Goal: Submit feedback/report problem: Submit feedback/report problem

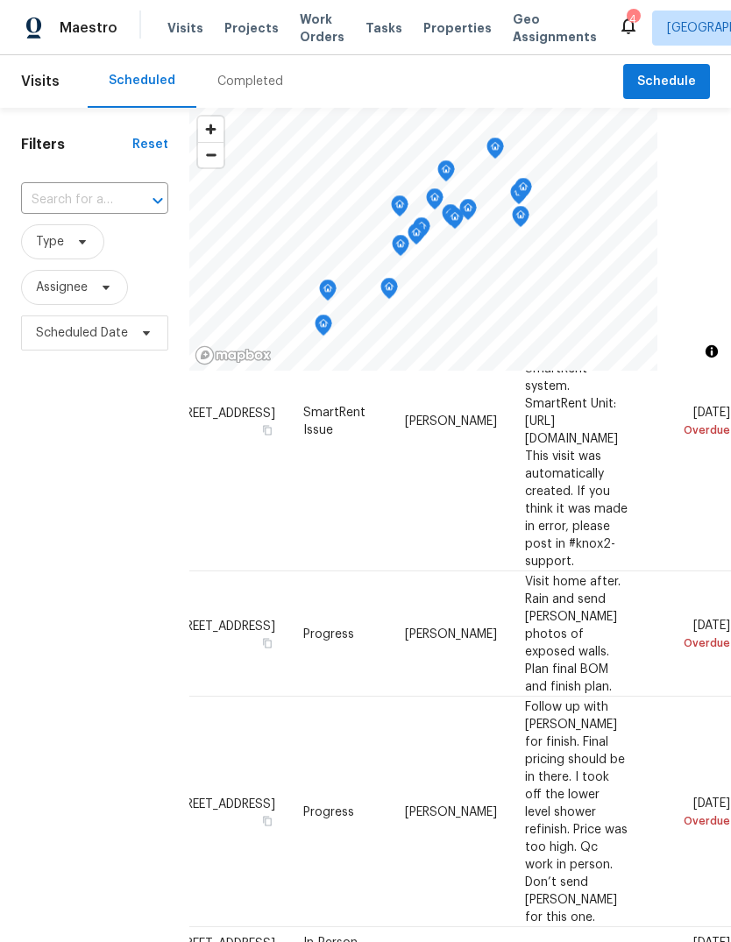
scroll to position [268, 150]
click at [0, 0] on icon at bounding box center [0, 0] width 0 height 0
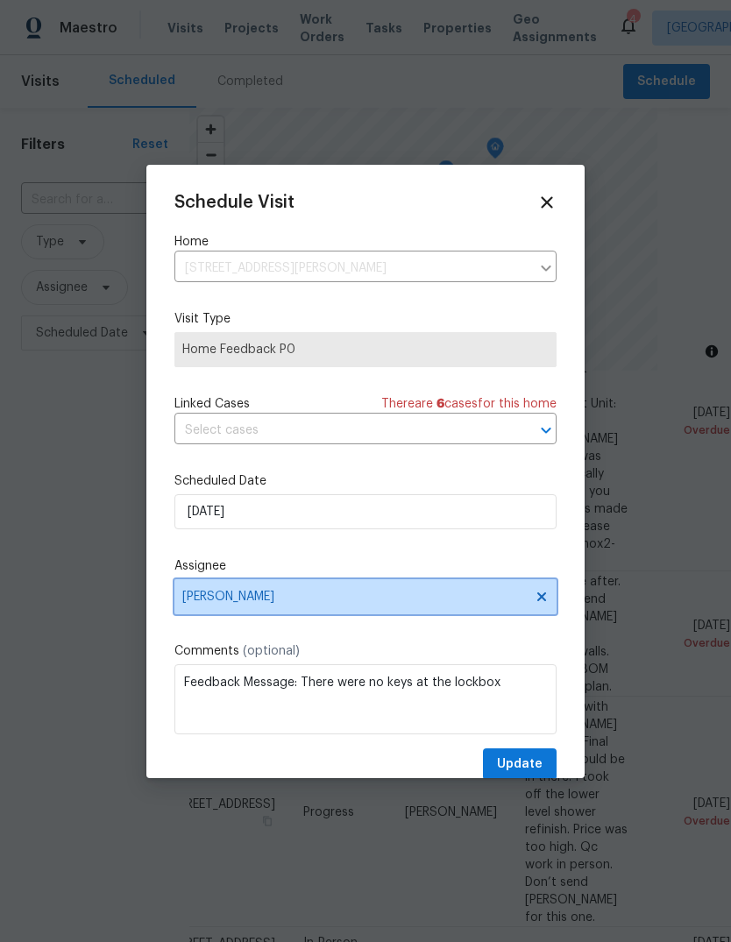
click at [380, 599] on span "[PERSON_NAME]" at bounding box center [354, 597] width 344 height 14
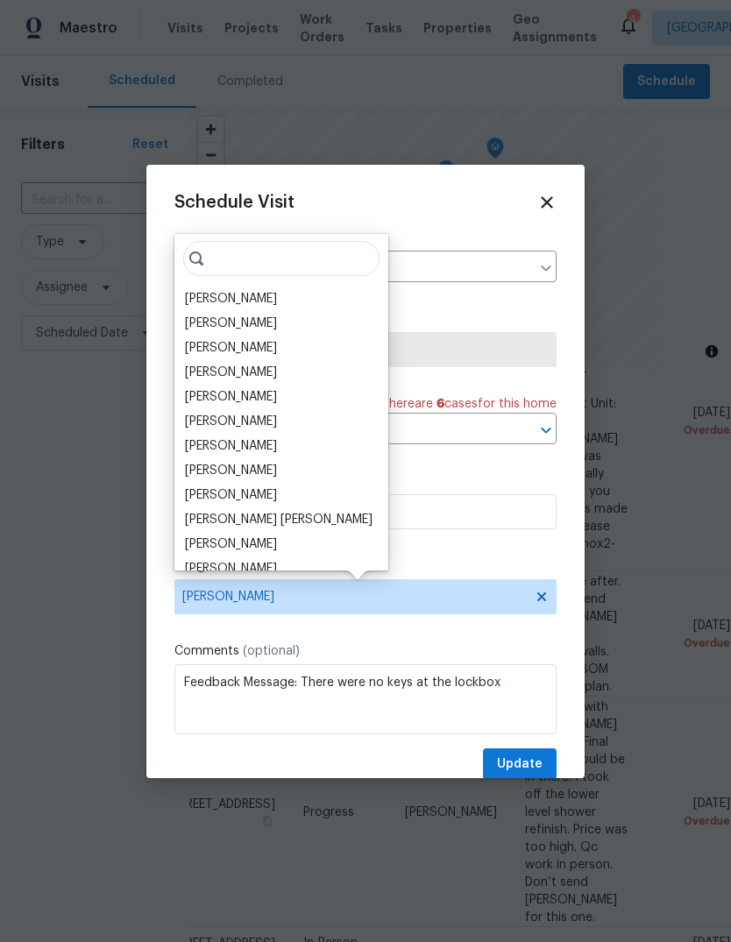
click at [207, 396] on div "[PERSON_NAME]" at bounding box center [231, 397] width 92 height 18
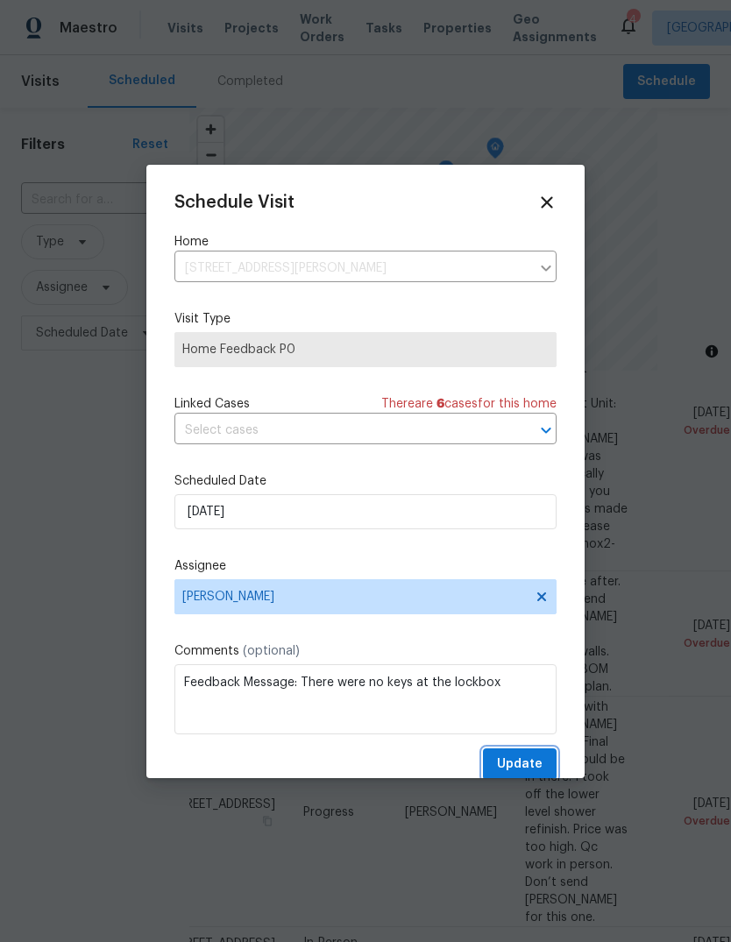
click at [519, 773] on span "Update" at bounding box center [520, 765] width 46 height 22
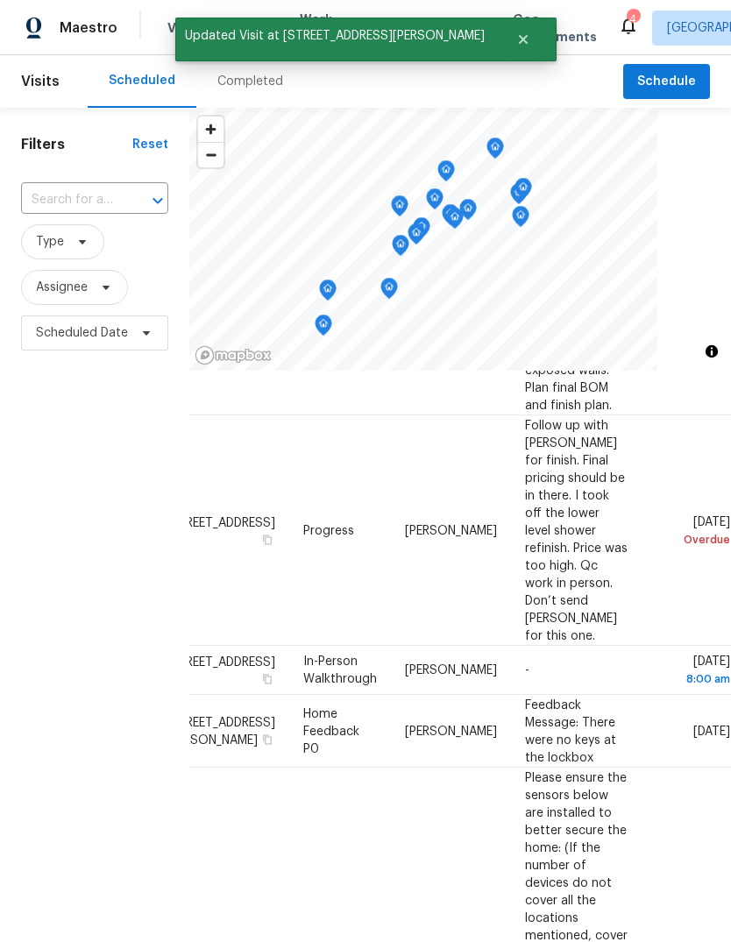
scroll to position [550, 150]
click at [0, 0] on icon at bounding box center [0, 0] width 0 height 0
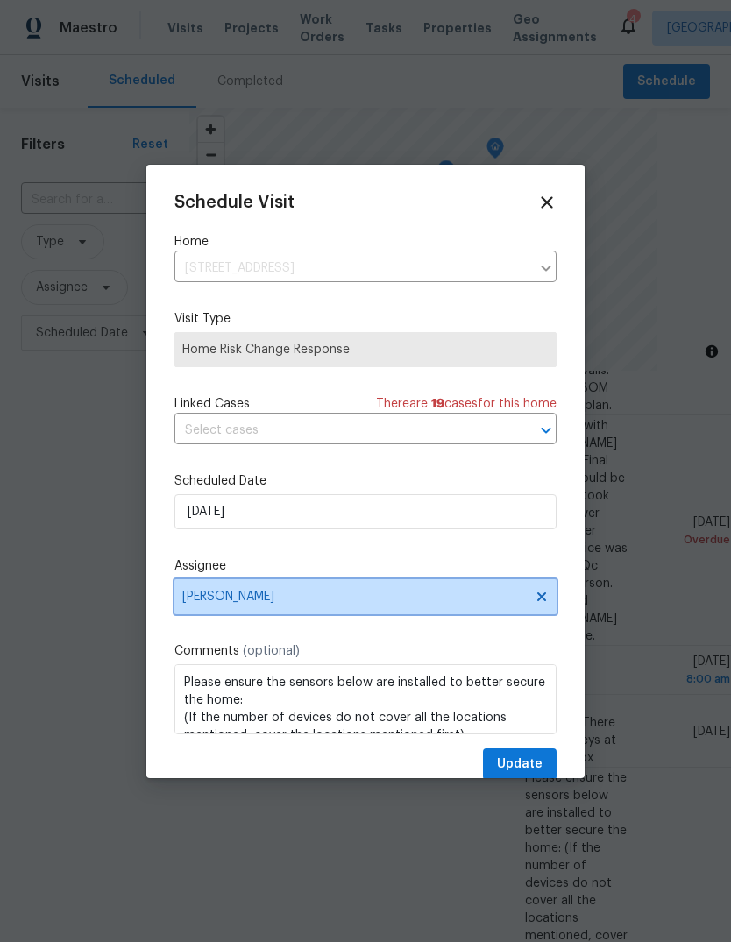
click at [351, 598] on span "[PERSON_NAME]" at bounding box center [354, 597] width 344 height 14
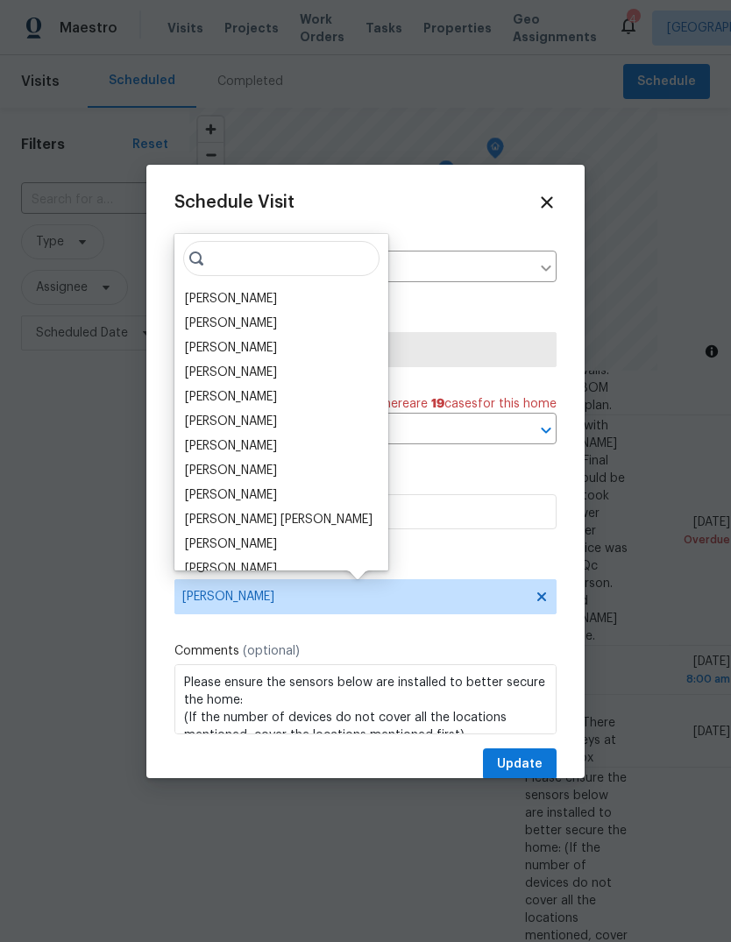
click at [208, 298] on div "[PERSON_NAME]" at bounding box center [231, 299] width 92 height 18
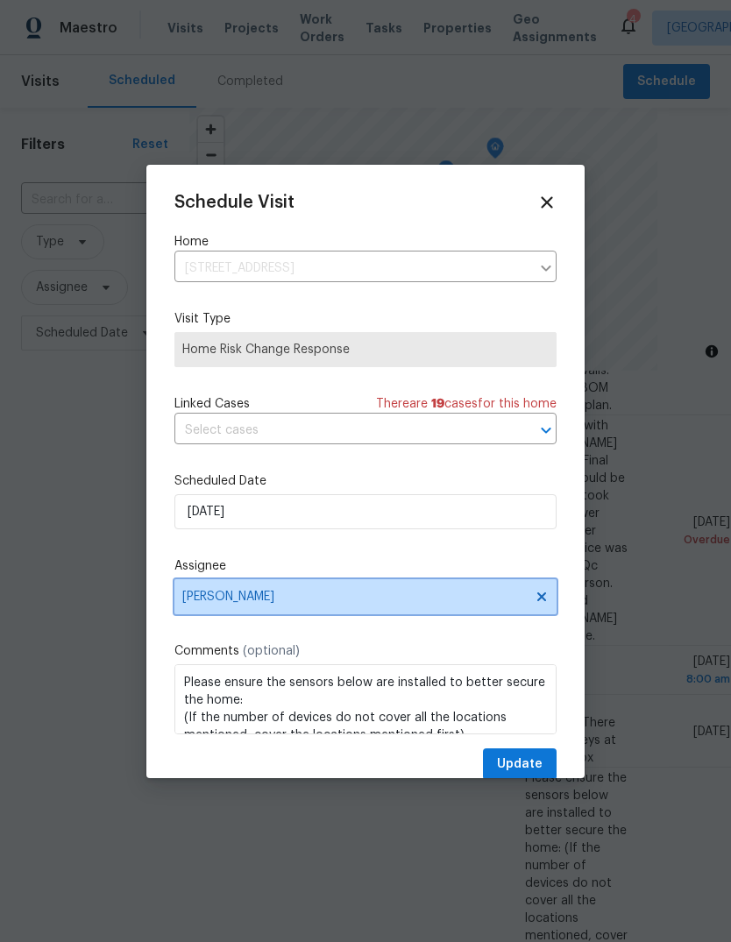
click at [274, 602] on span "[PERSON_NAME]" at bounding box center [354, 597] width 344 height 14
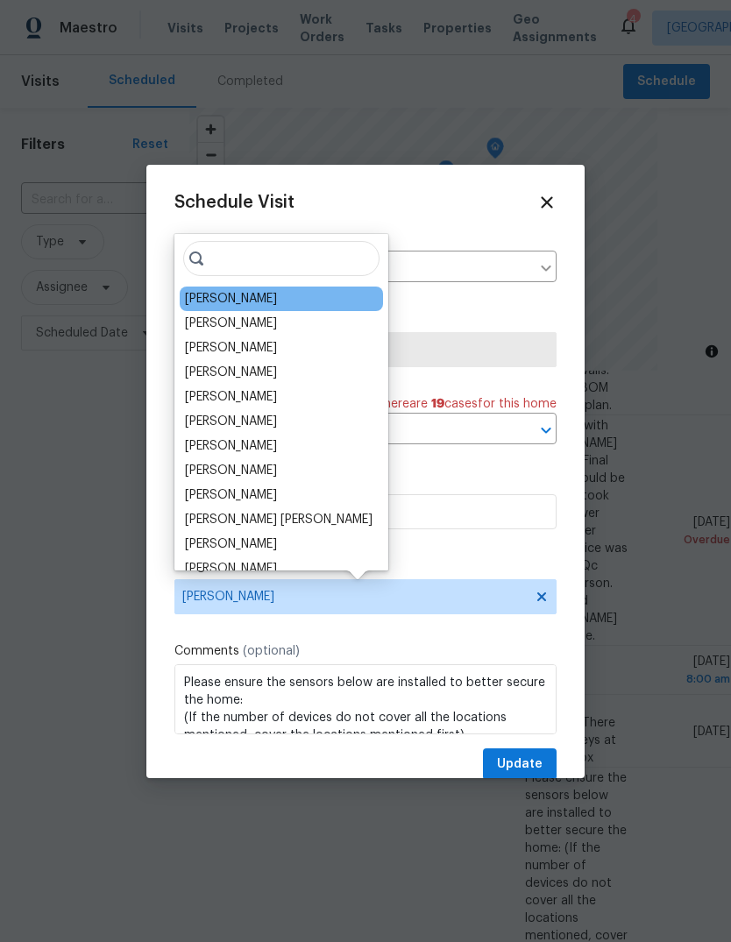
click at [211, 395] on div "[PERSON_NAME]" at bounding box center [231, 397] width 92 height 18
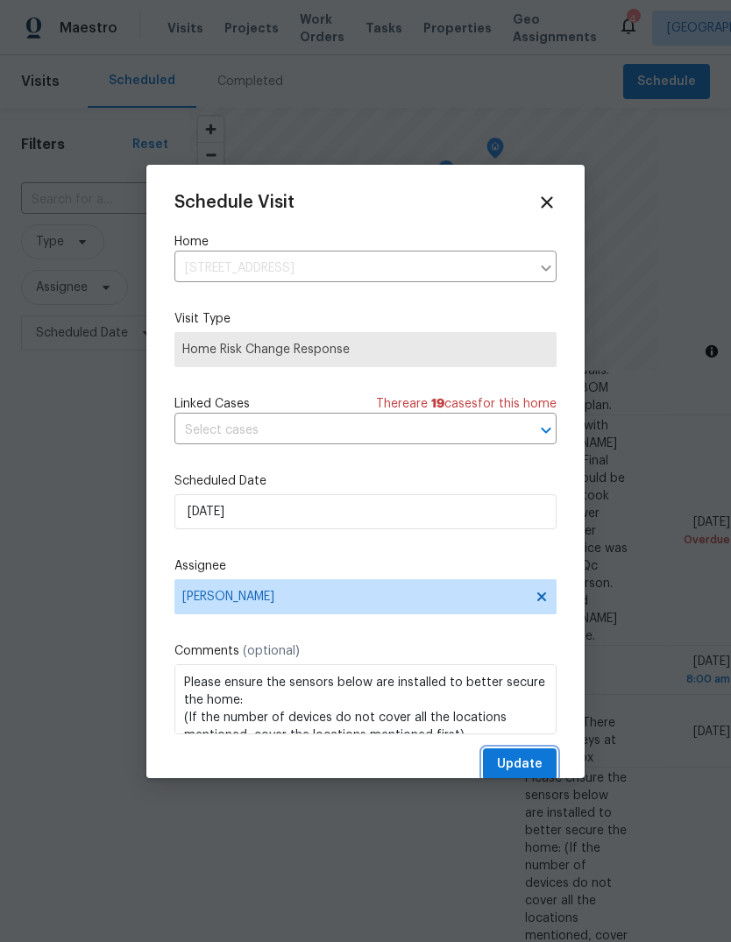
click at [515, 770] on span "Update" at bounding box center [520, 765] width 46 height 22
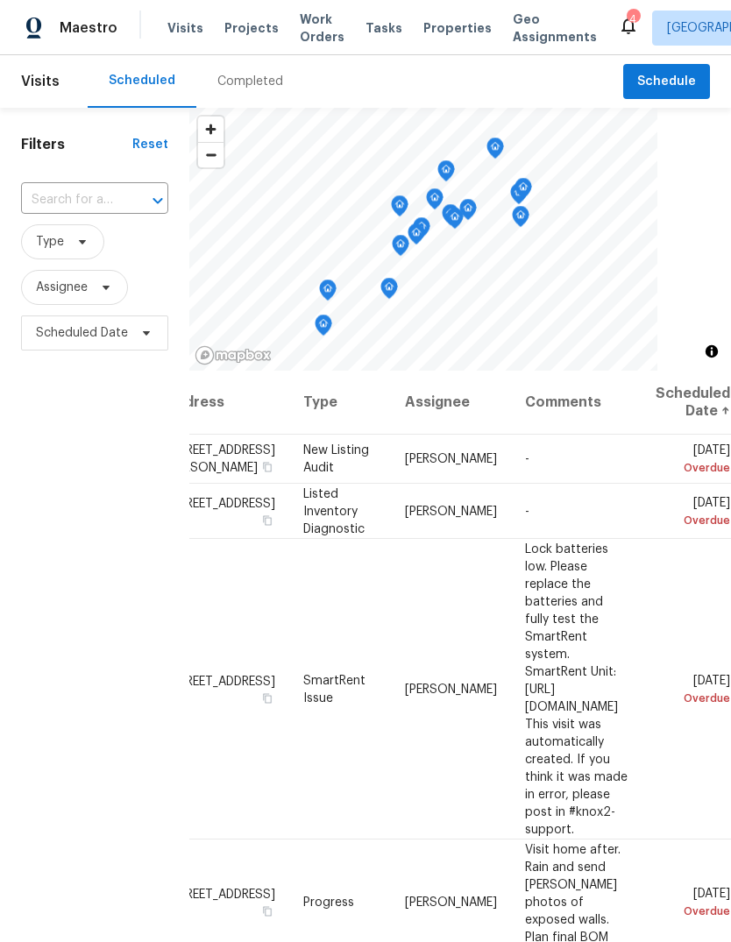
scroll to position [0, 150]
click at [0, 0] on icon at bounding box center [0, 0] width 0 height 0
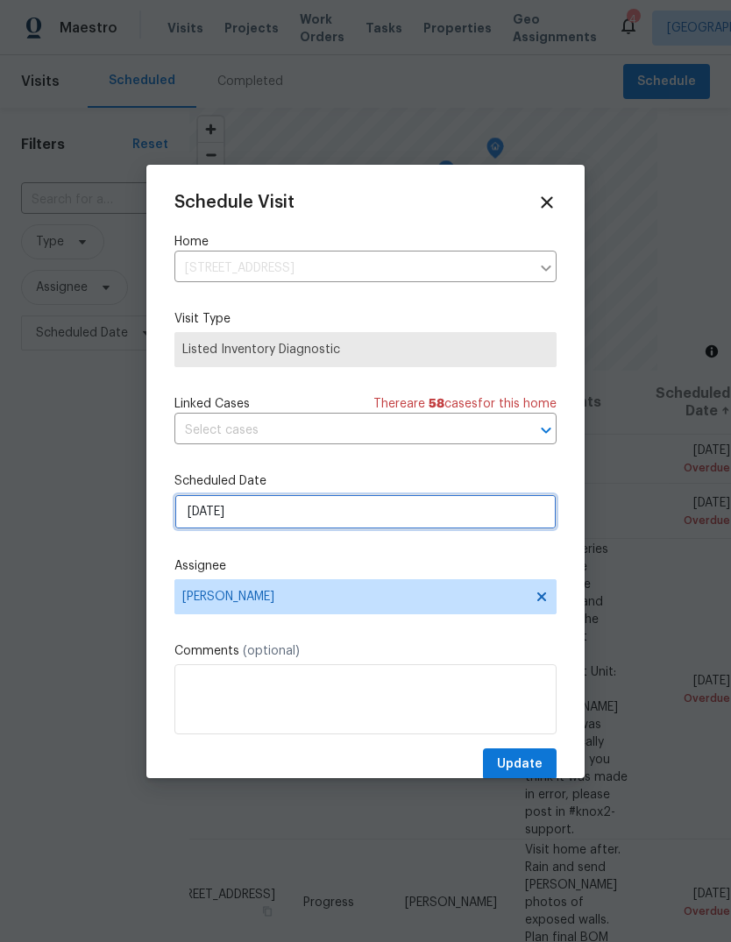
click at [271, 519] on input "[DATE]" at bounding box center [365, 511] width 382 height 35
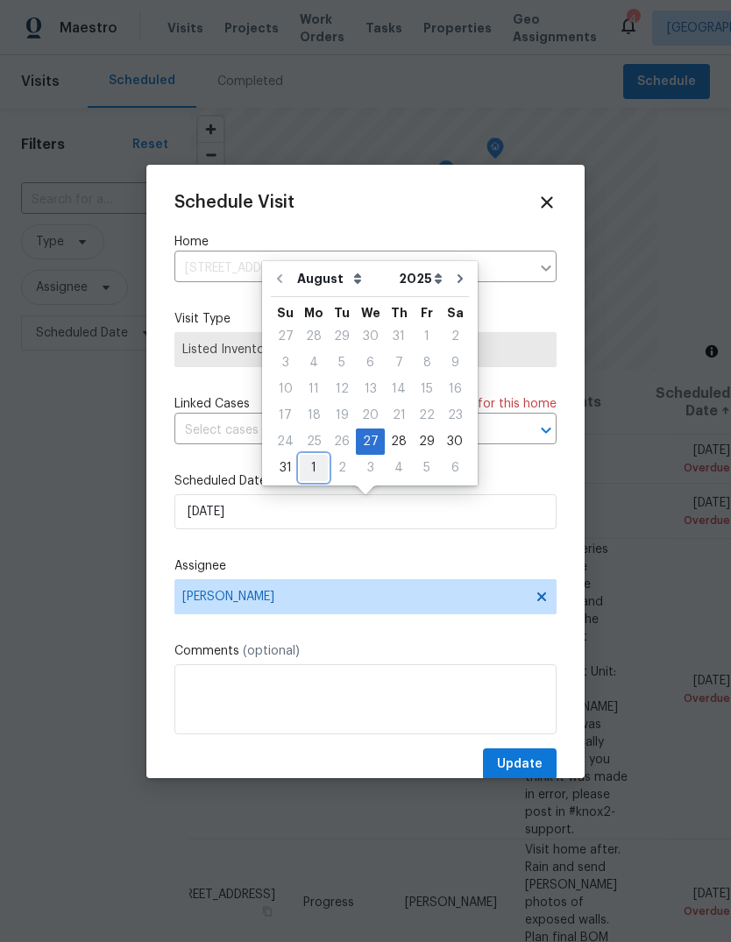
click at [318, 471] on div "1" at bounding box center [314, 468] width 28 height 25
type input "[DATE]"
select select "8"
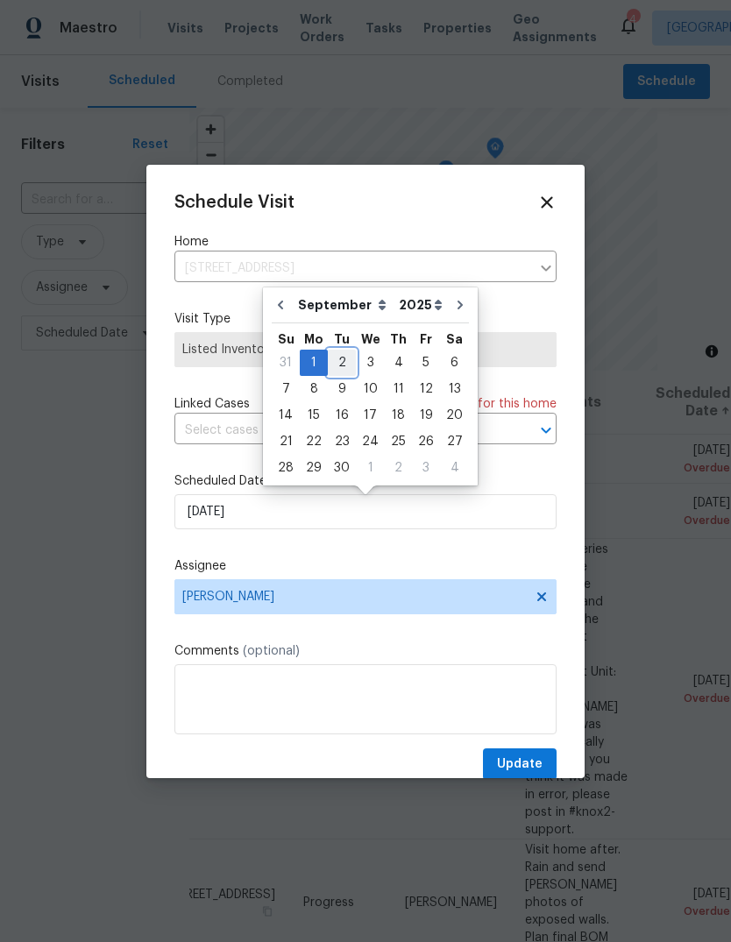
click at [337, 366] on div "2" at bounding box center [342, 363] width 28 height 25
type input "[DATE]"
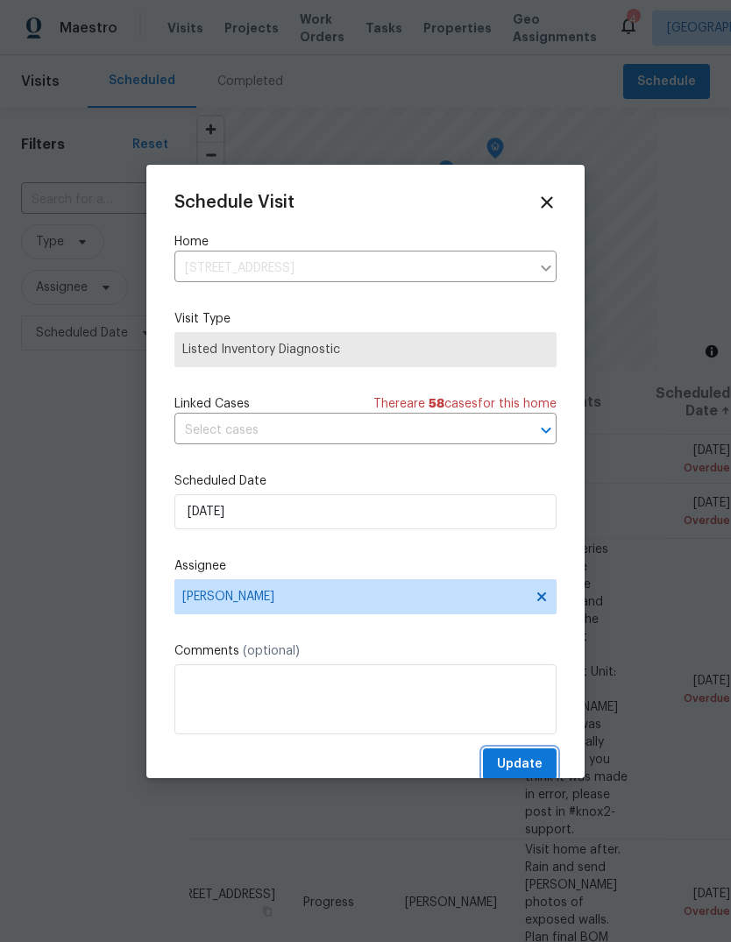
click at [494, 777] on button "Update" at bounding box center [520, 765] width 74 height 32
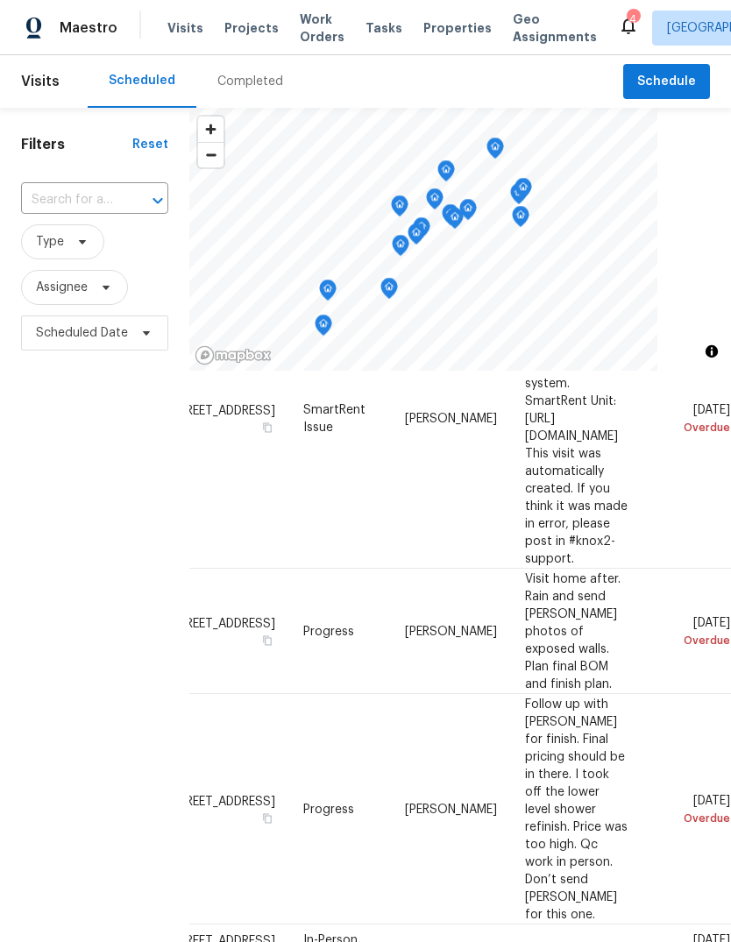
scroll to position [217, 150]
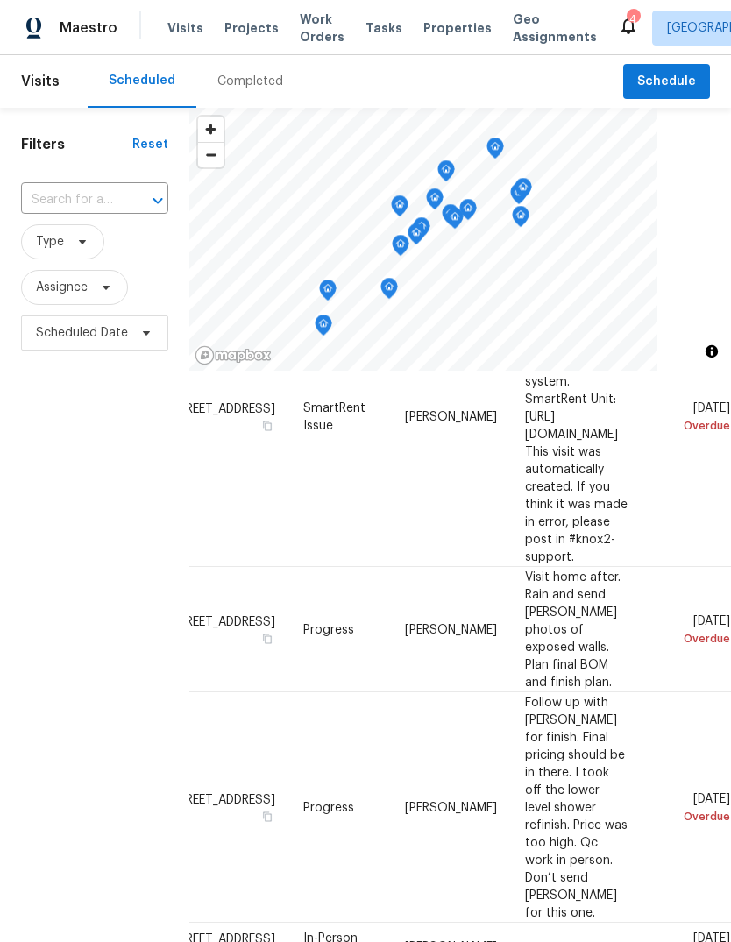
click at [0, 0] on icon at bounding box center [0, 0] width 0 height 0
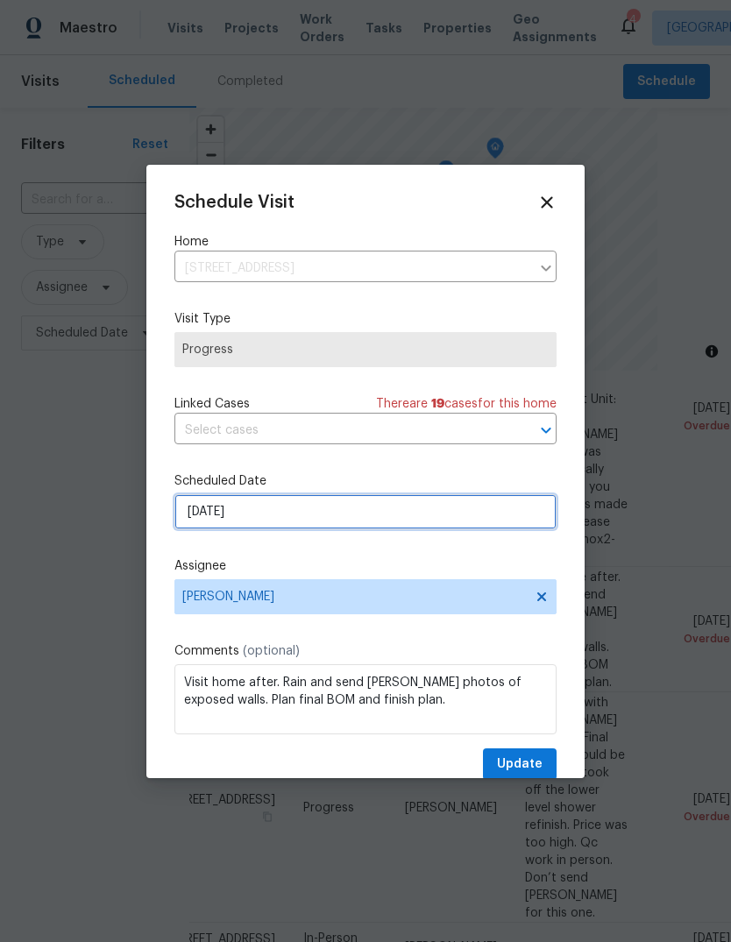
click at [210, 526] on input "[DATE]" at bounding box center [365, 511] width 382 height 35
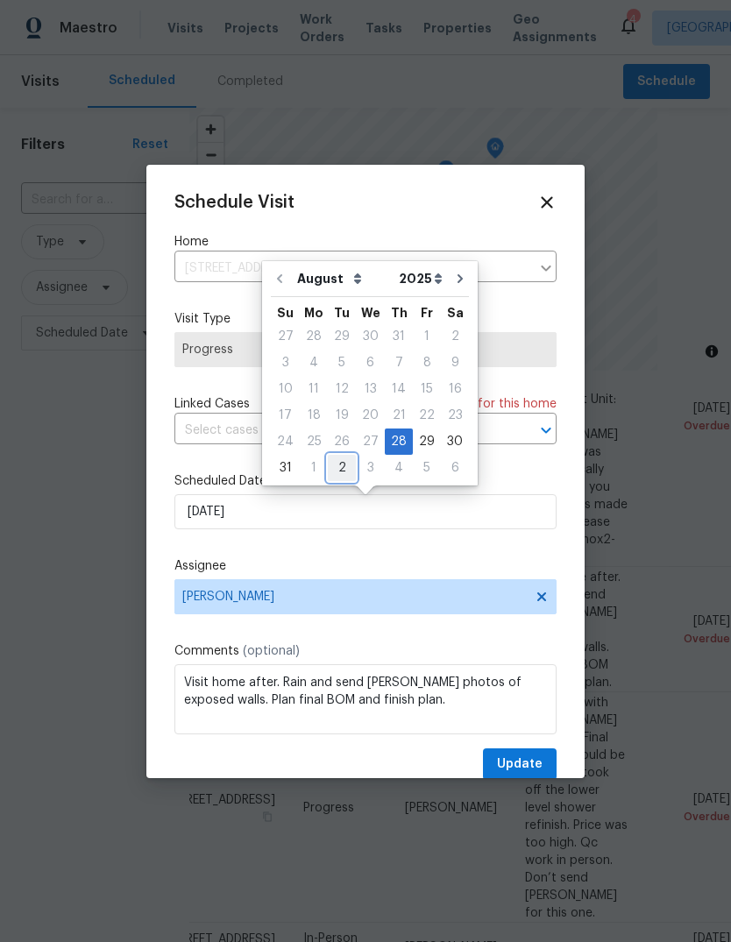
click at [340, 472] on div "2" at bounding box center [342, 468] width 28 height 25
type input "[DATE]"
select select "8"
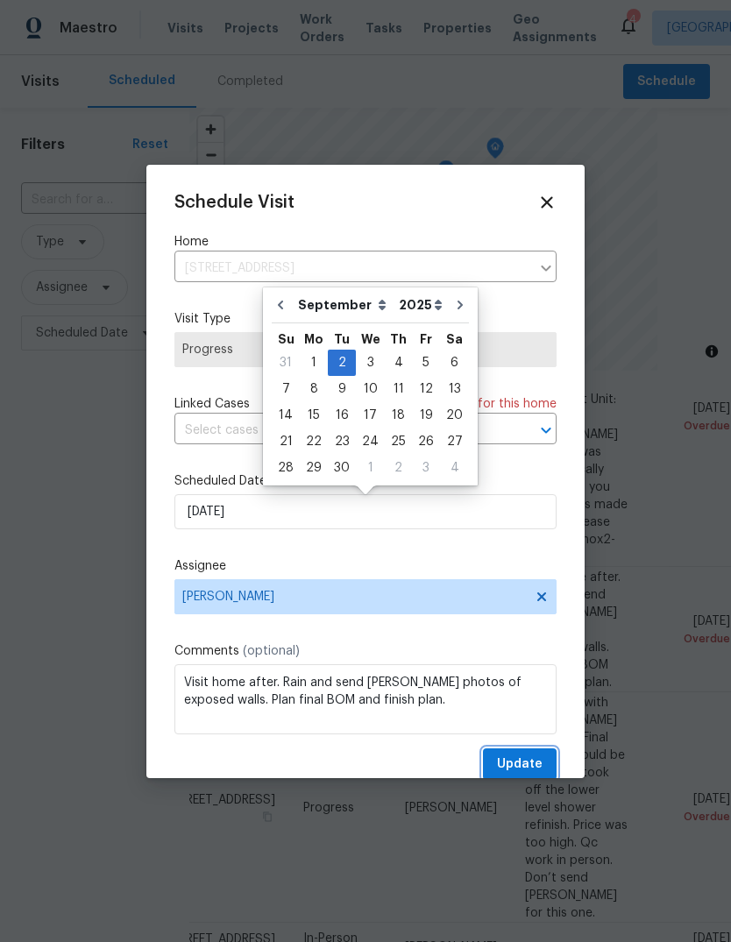
click at [512, 765] on span "Update" at bounding box center [520, 765] width 46 height 22
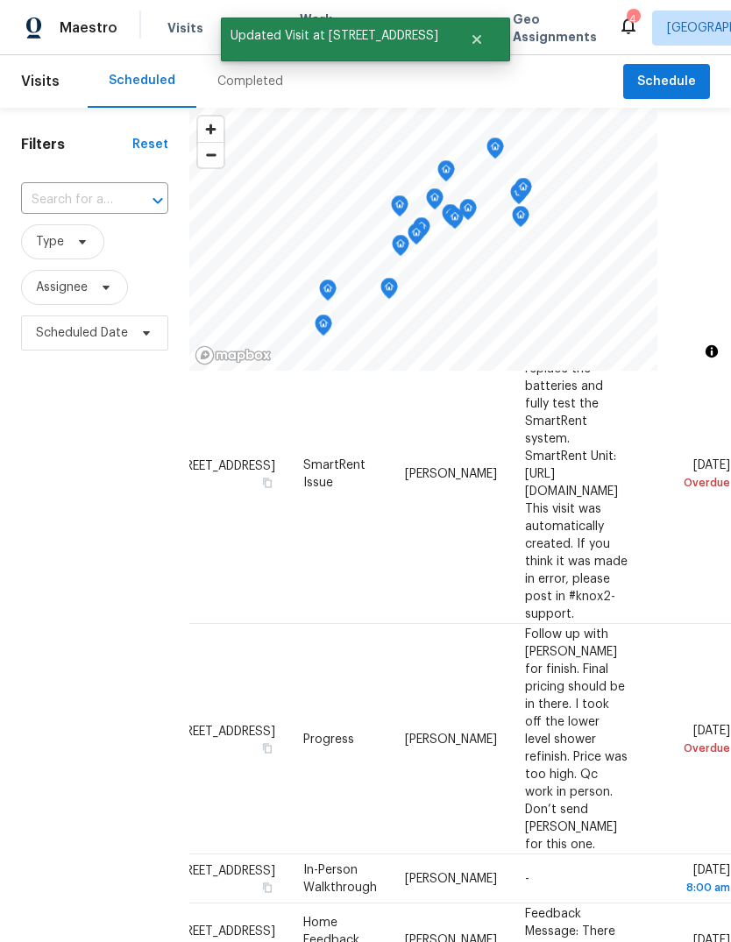
scroll to position [158, 150]
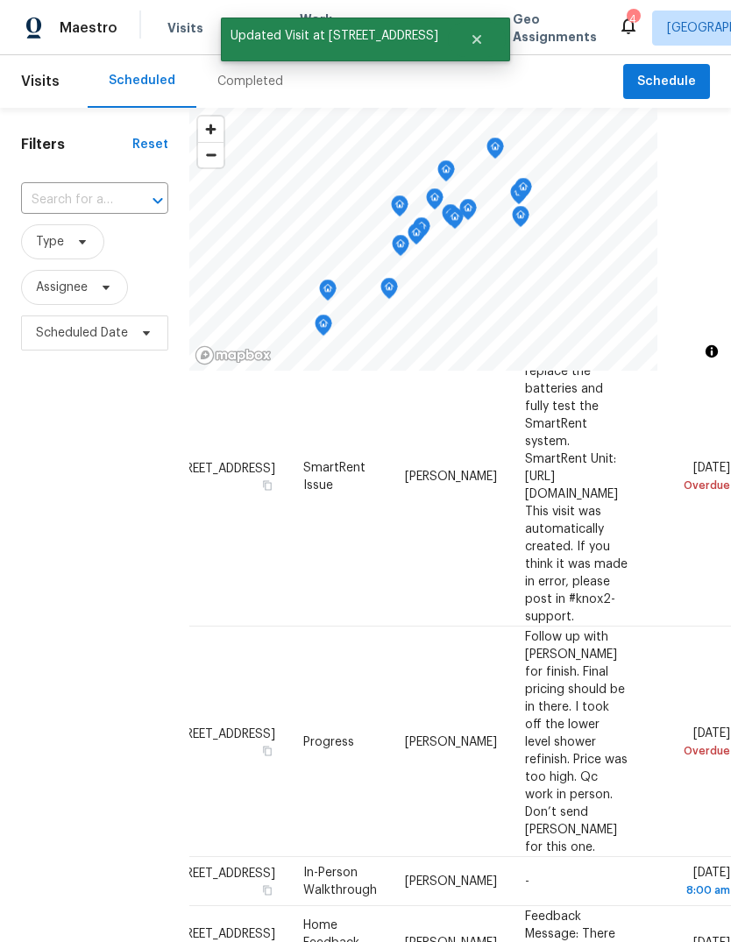
click at [0, 0] on icon at bounding box center [0, 0] width 0 height 0
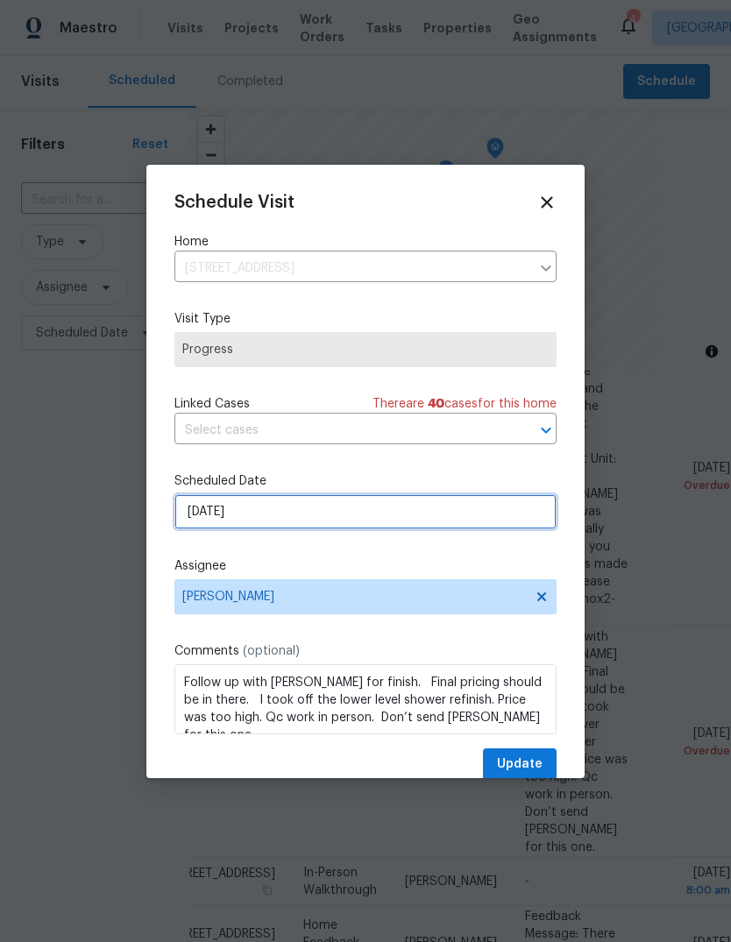
click at [238, 517] on input "[DATE]" at bounding box center [365, 511] width 382 height 35
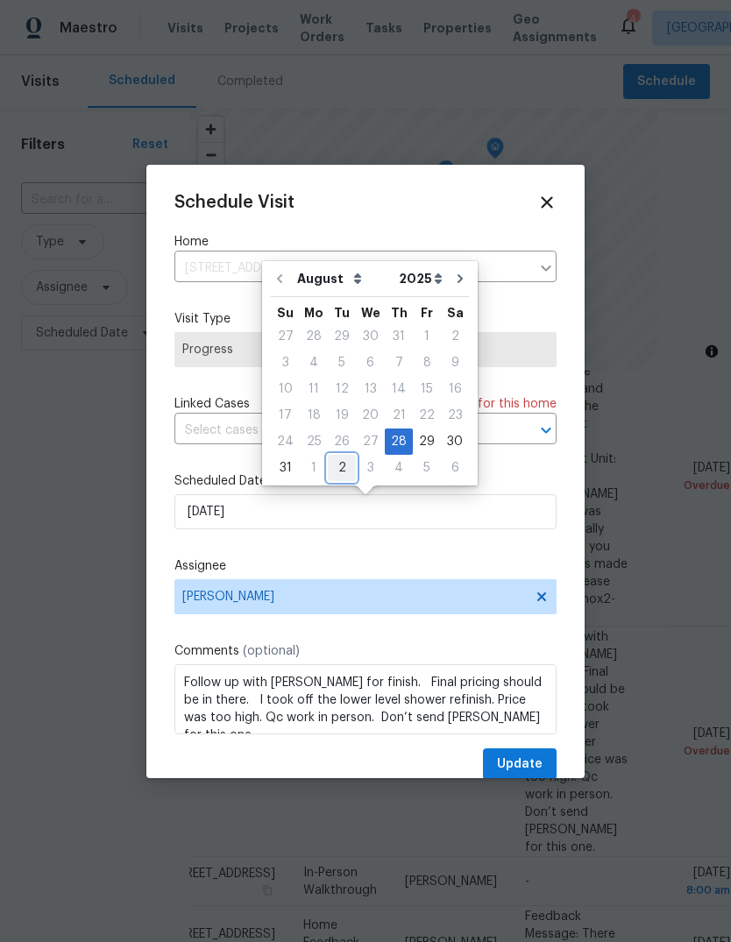
click at [328, 463] on div "2" at bounding box center [342, 468] width 28 height 25
type input "[DATE]"
select select "8"
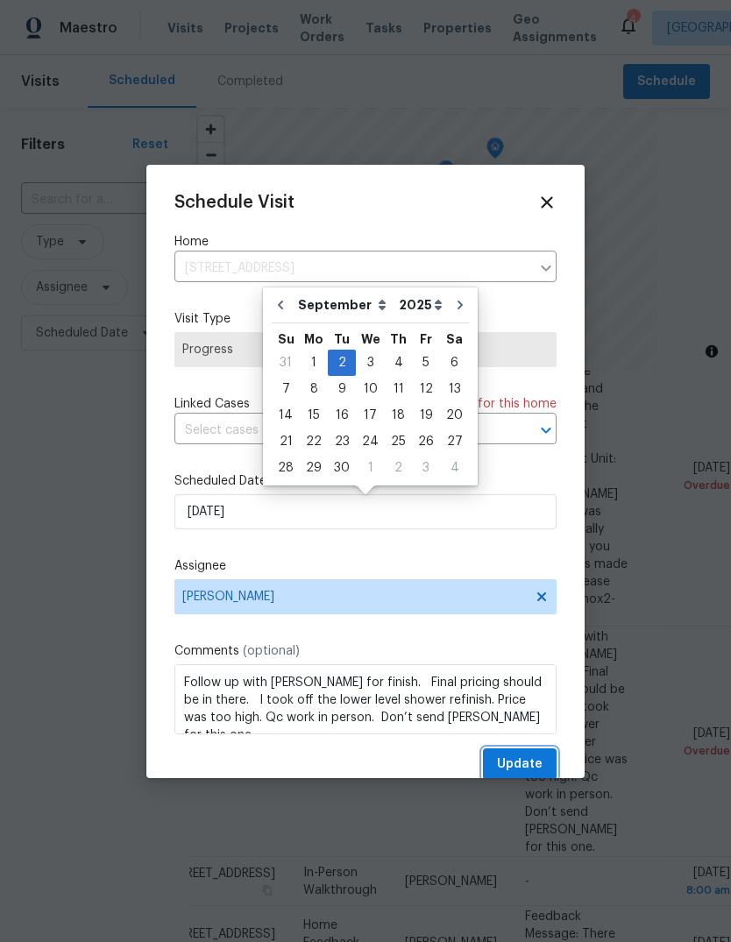
click at [504, 760] on span "Update" at bounding box center [520, 765] width 46 height 22
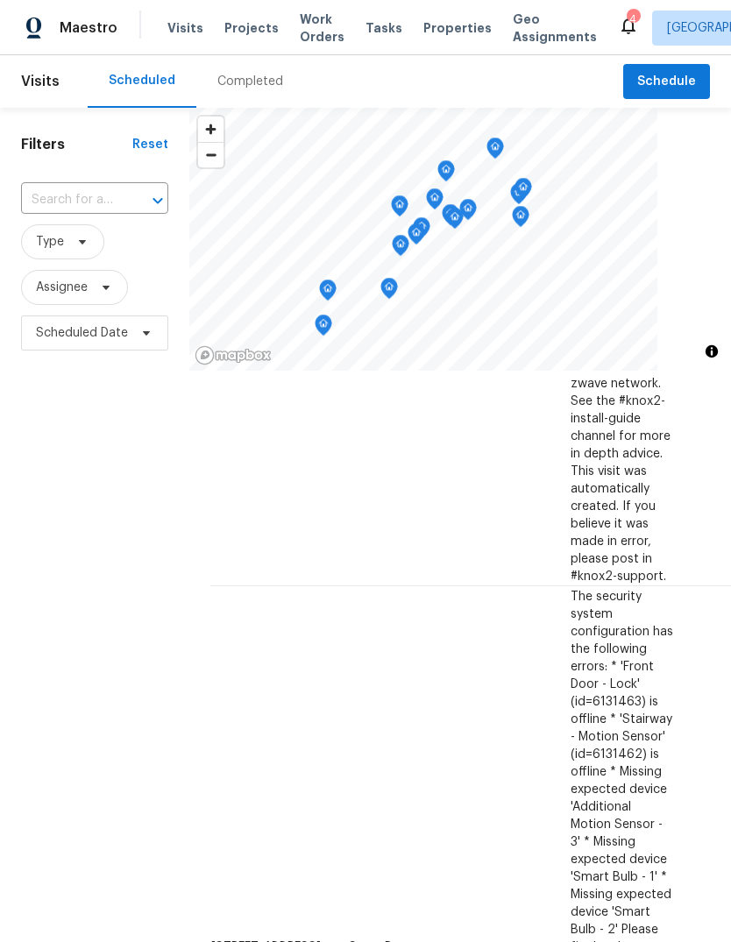
scroll to position [1268, 0]
click at [430, 36] on span "Properties" at bounding box center [457, 28] width 68 height 18
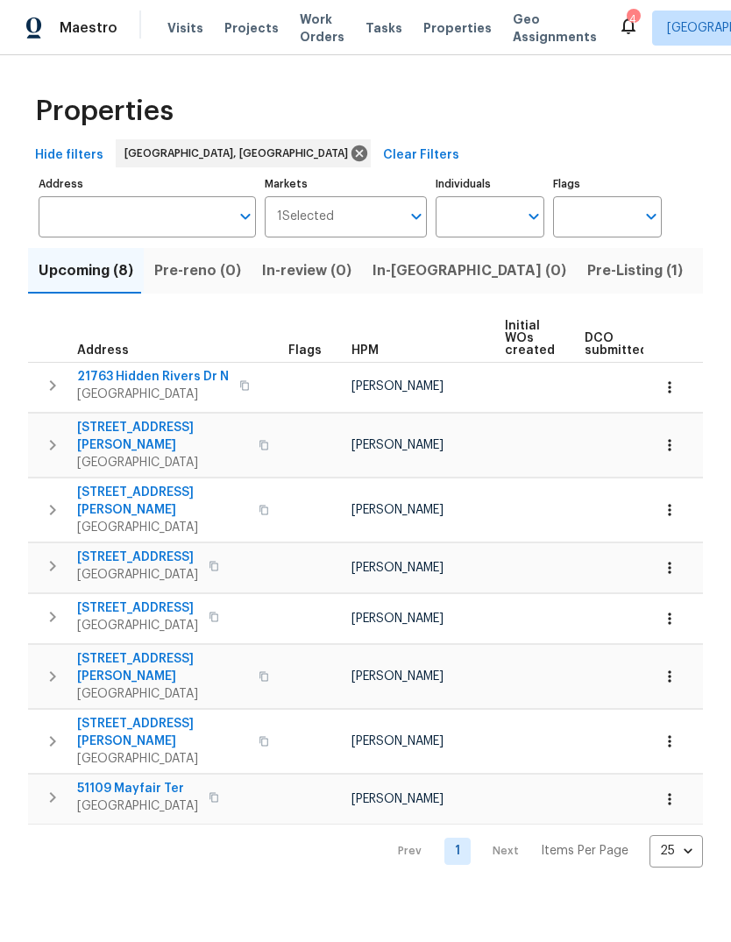
click at [704, 277] on span "Listed (18)" at bounding box center [740, 271] width 73 height 25
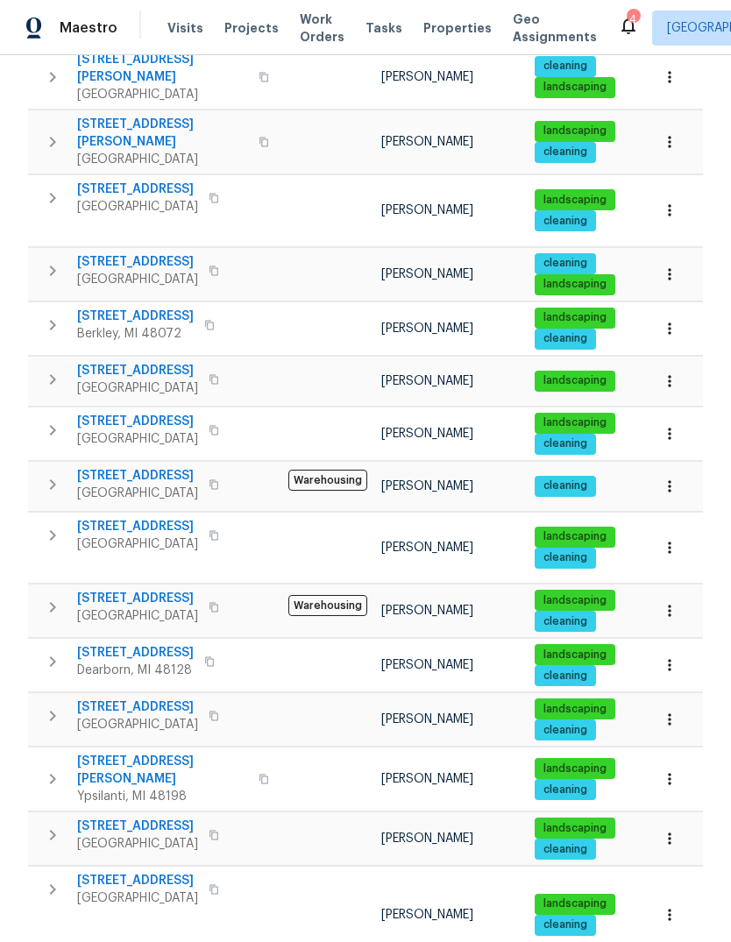
scroll to position [436, 0]
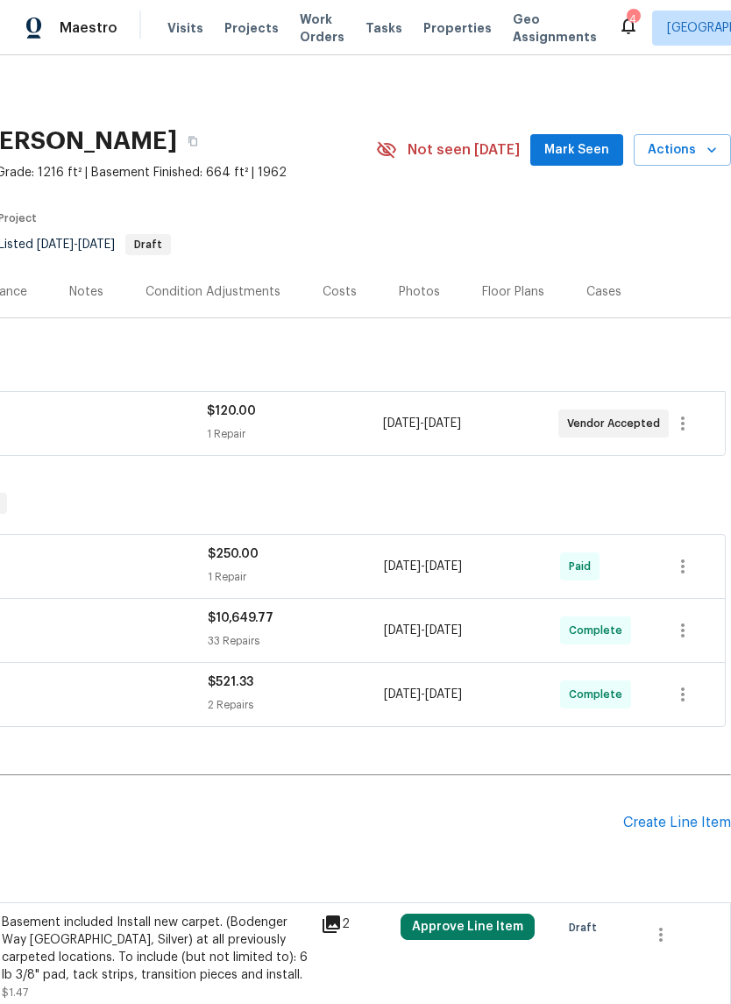
scroll to position [0, 259]
click at [695, 160] on span "Actions" at bounding box center [682, 150] width 69 height 22
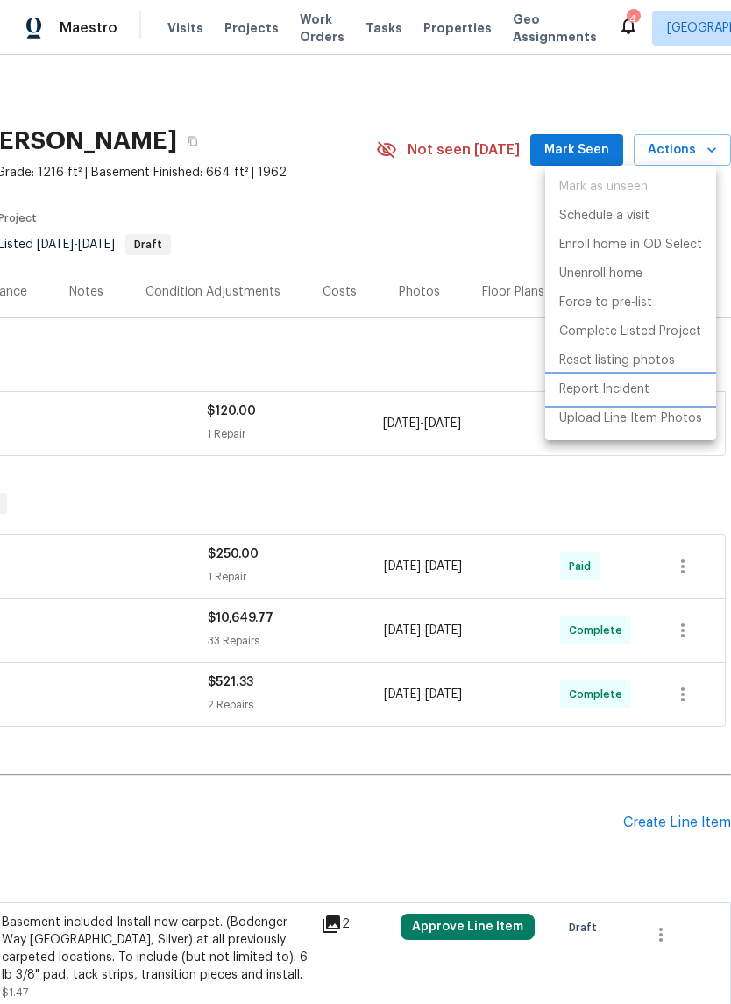
click at [629, 388] on p "Report Incident" at bounding box center [604, 389] width 90 height 18
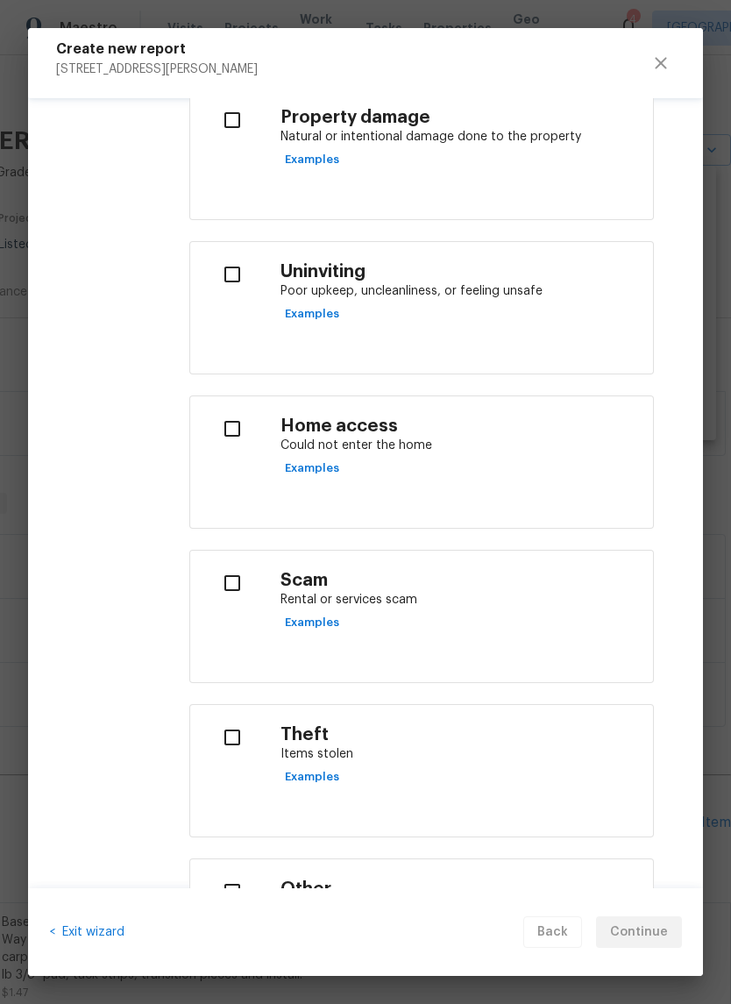
scroll to position [441, 0]
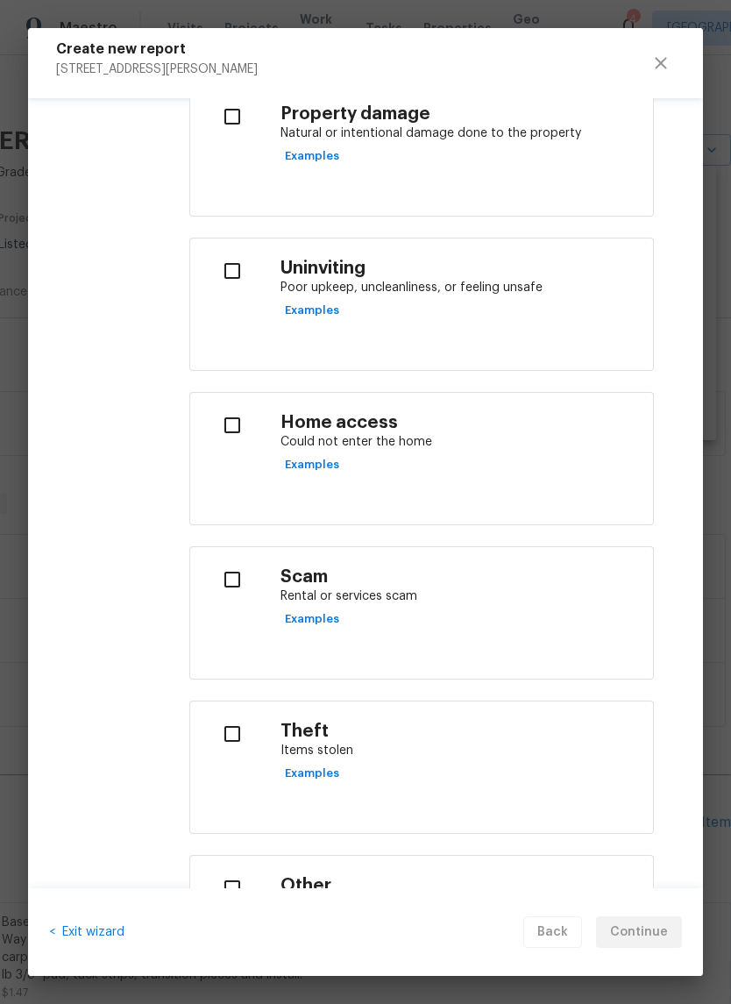
click at [394, 598] on p "Rental or services scam" at bounding box center [460, 596] width 359 height 18
checkbox input "true"
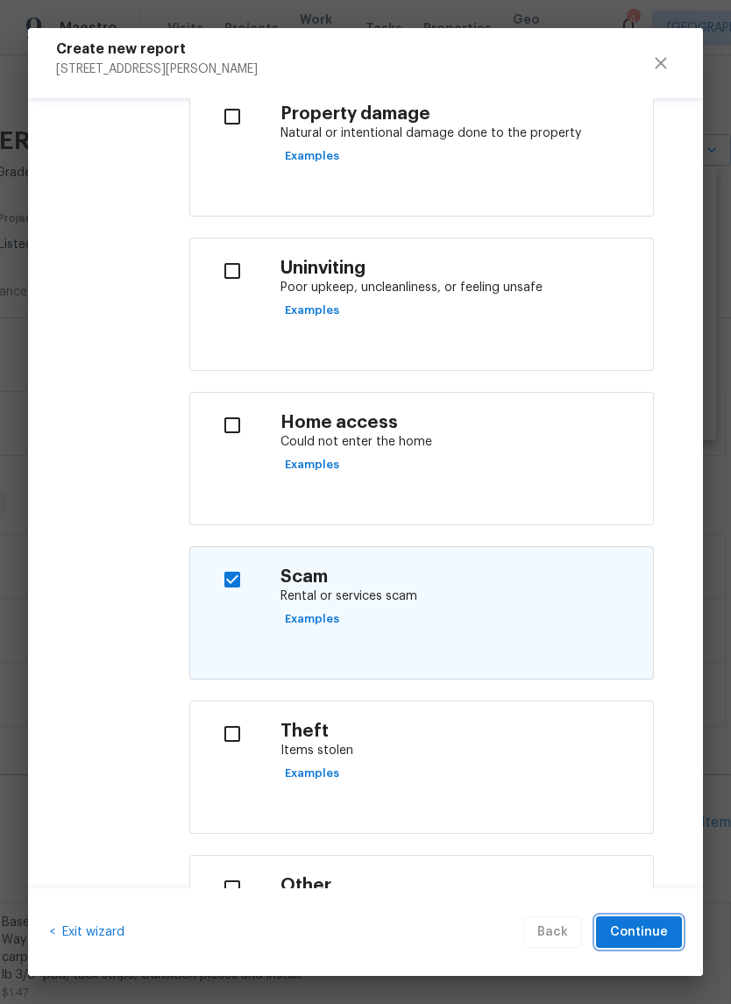
click at [649, 919] on button "Continue" at bounding box center [639, 932] width 86 height 32
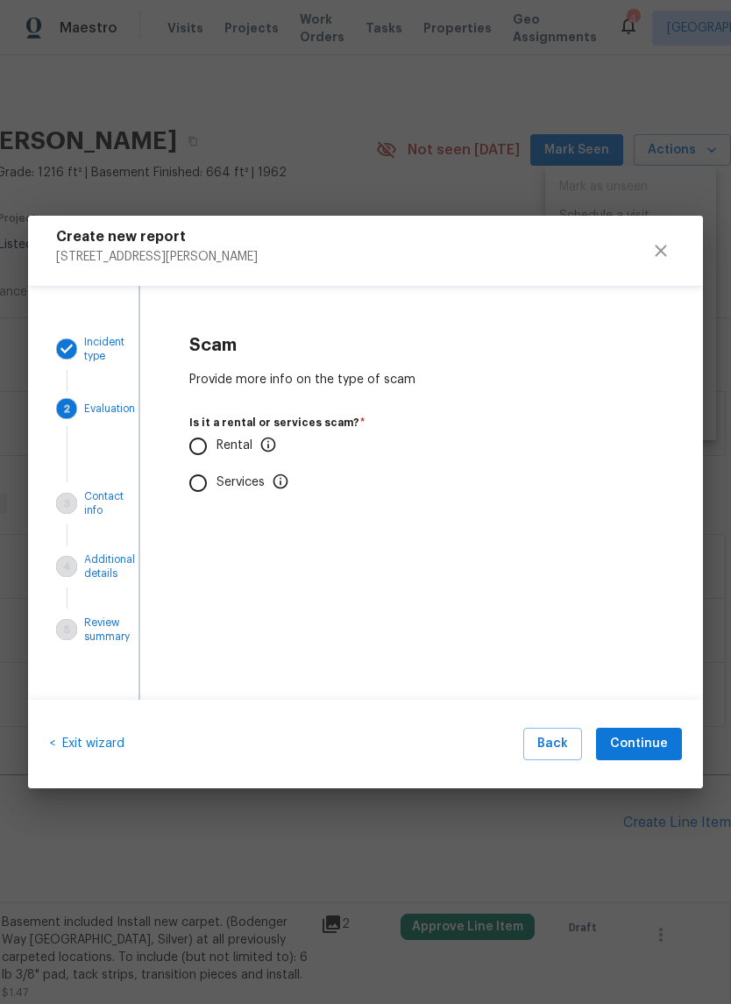
scroll to position [0, 0]
click at [215, 451] on input "Rental" at bounding box center [198, 446] width 37 height 37
radio input "true"
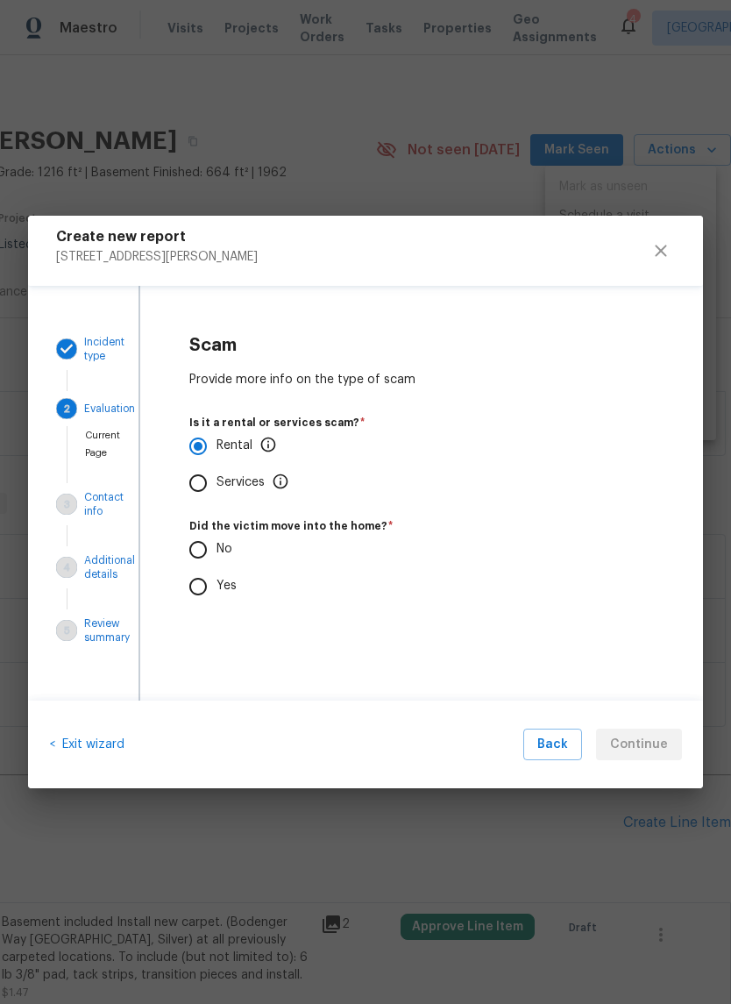
click at [203, 560] on input "No" at bounding box center [198, 549] width 37 height 37
radio input "true"
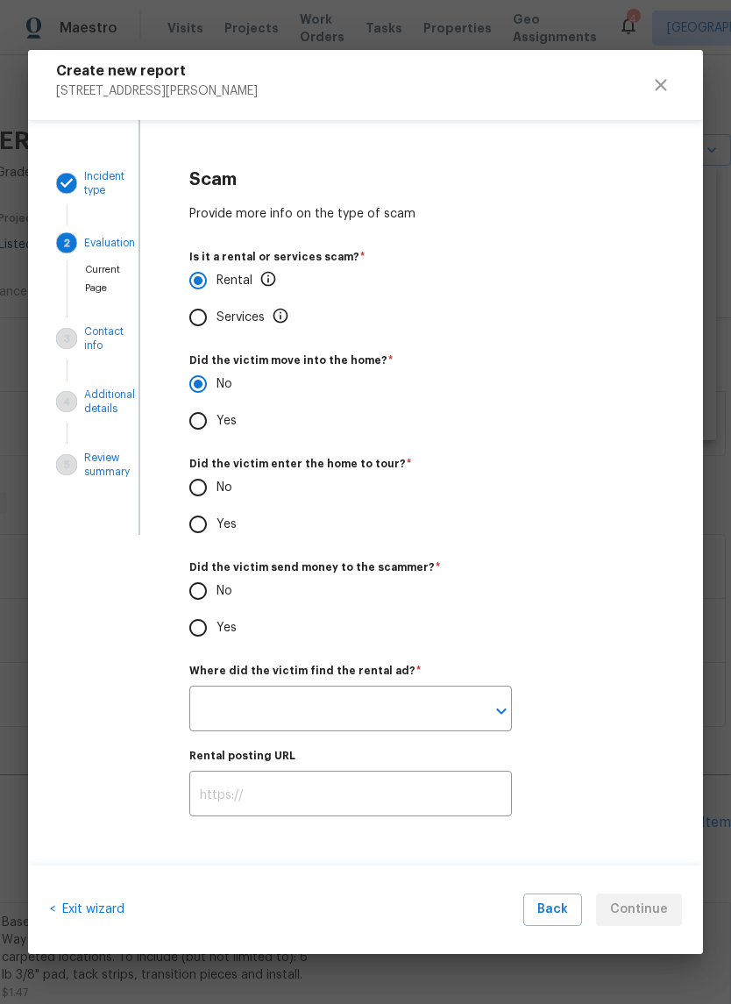
click at [214, 484] on input "No" at bounding box center [198, 487] width 37 height 37
radio input "true"
click at [226, 511] on label "Yes" at bounding box center [341, 524] width 323 height 37
click at [217, 511] on input "Yes" at bounding box center [198, 524] width 37 height 37
radio input "true"
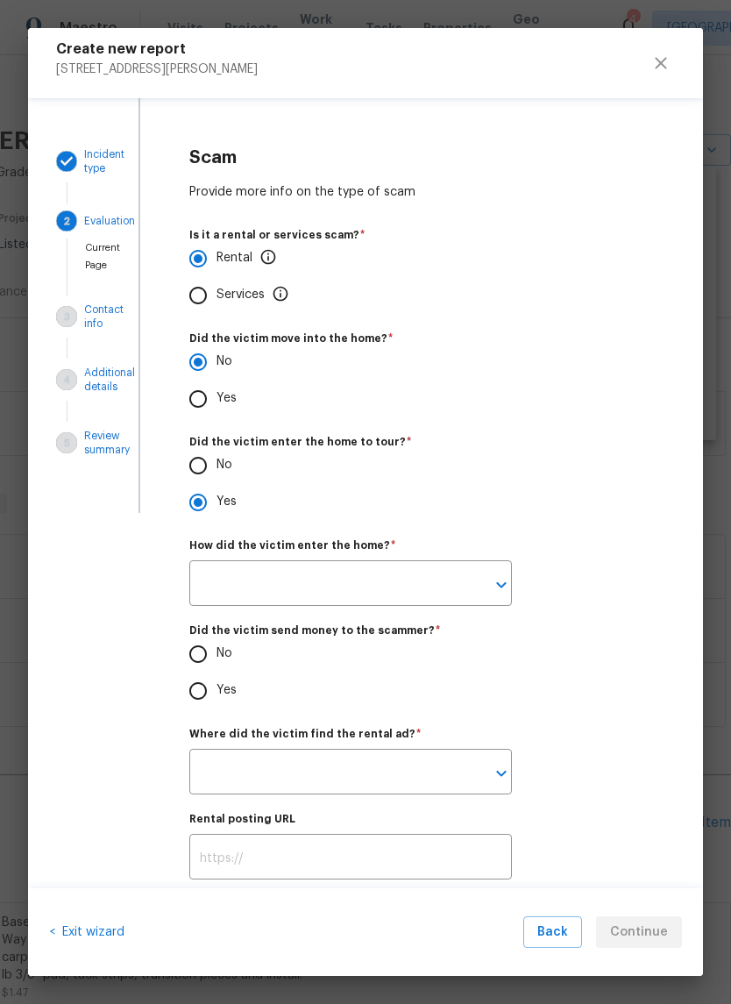
click at [186, 453] on input "No" at bounding box center [198, 465] width 37 height 37
radio input "true"
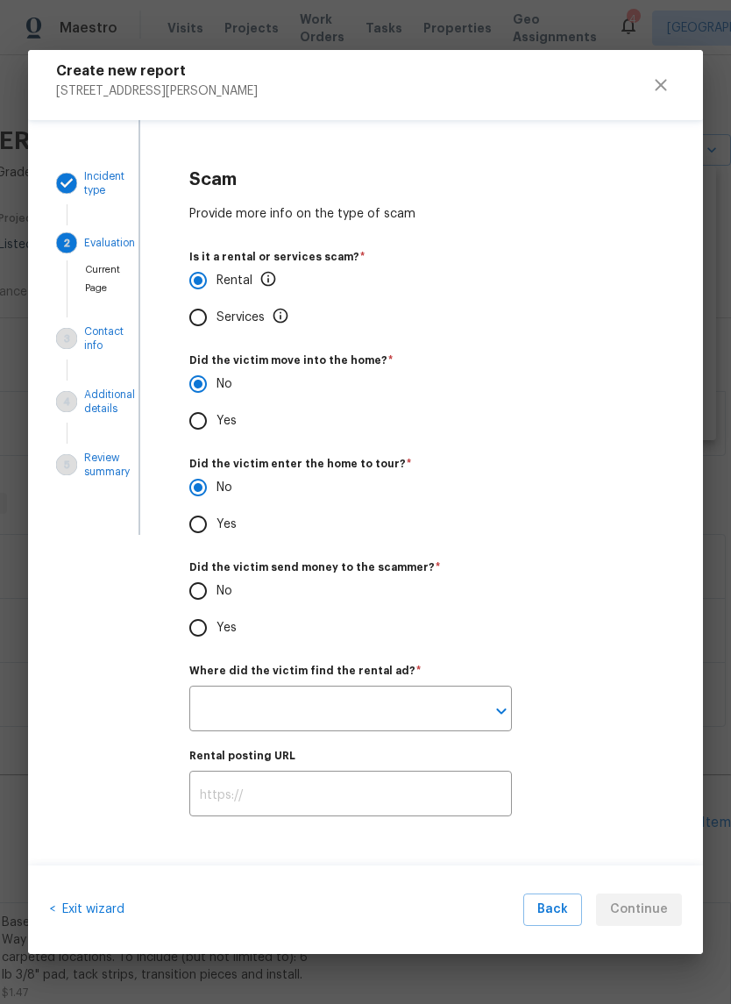
click at [216, 593] on input "No" at bounding box center [198, 590] width 37 height 37
radio input "true"
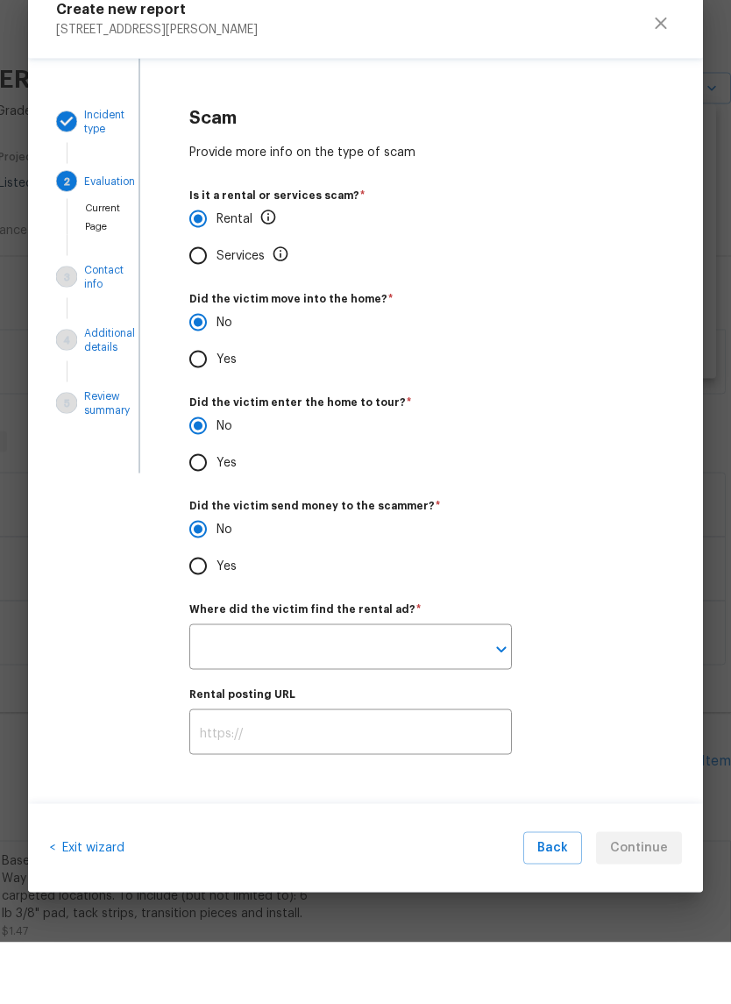
scroll to position [31, 0]
click at [508, 700] on icon "Open" at bounding box center [501, 710] width 21 height 21
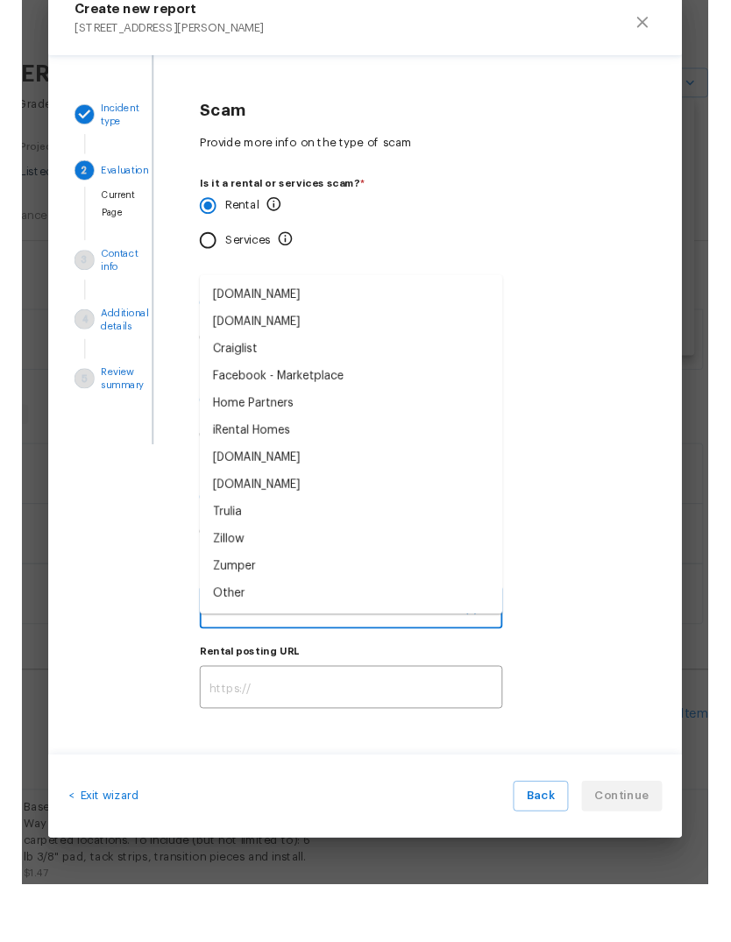
scroll to position [66, 0]
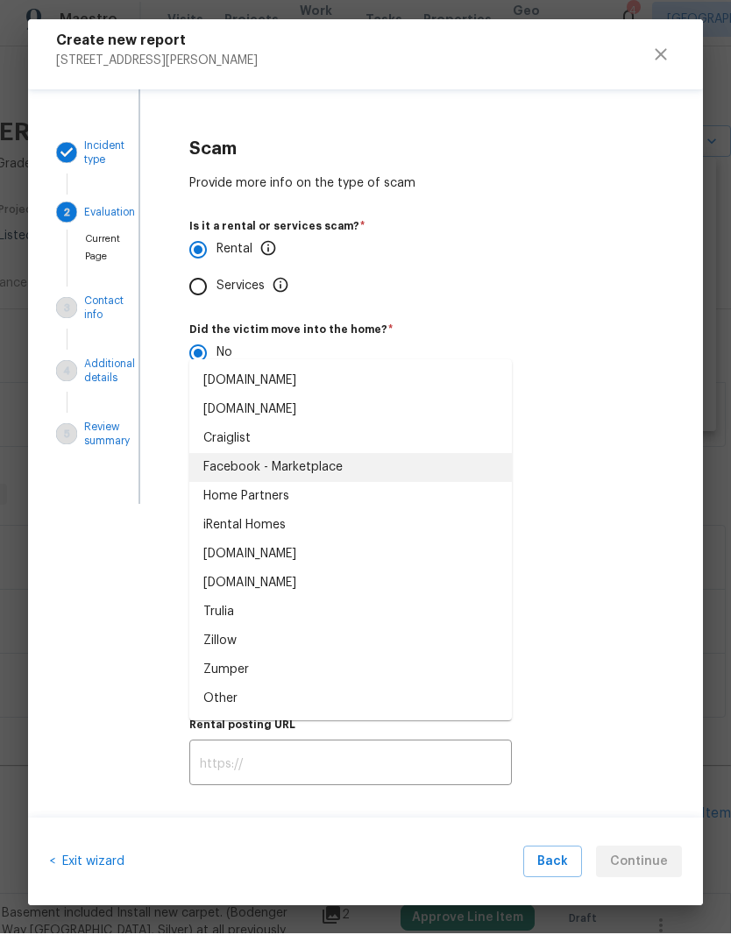
click at [326, 467] on div "Facebook - Marketplace" at bounding box center [272, 476] width 139 height 18
type input "Facebook - Marketplace"
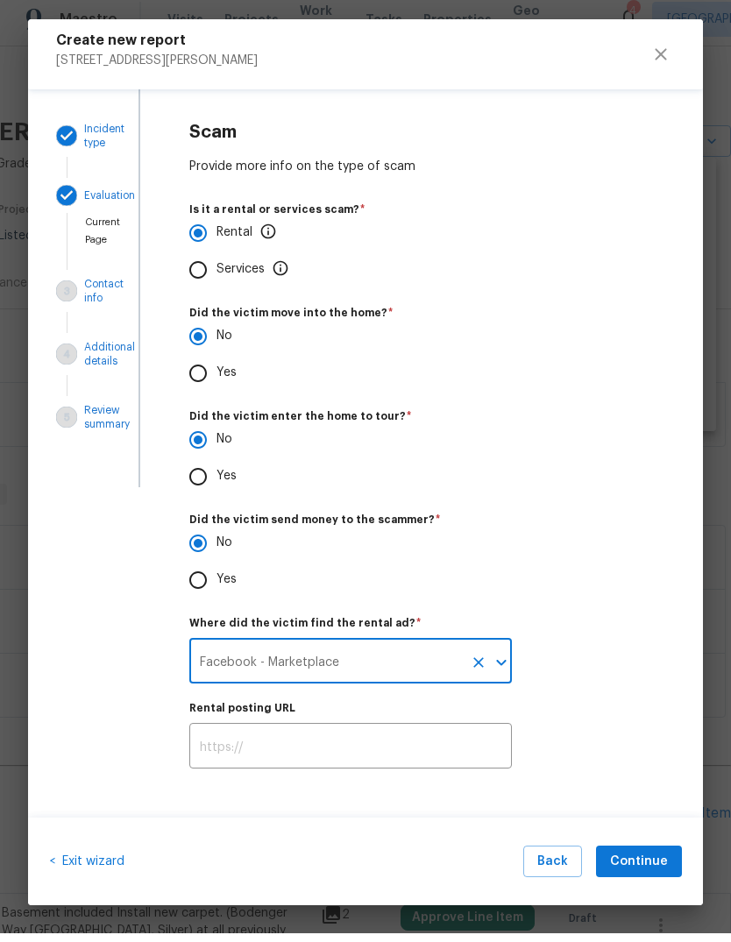
scroll to position [19, 0]
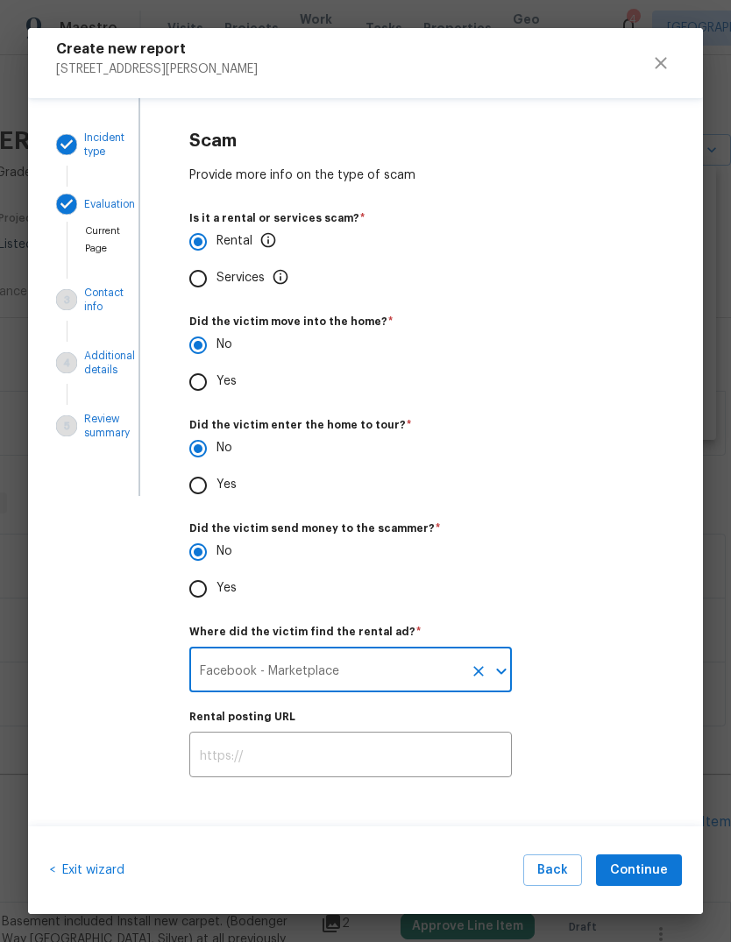
click at [444, 753] on input "text" at bounding box center [350, 756] width 323 height 41
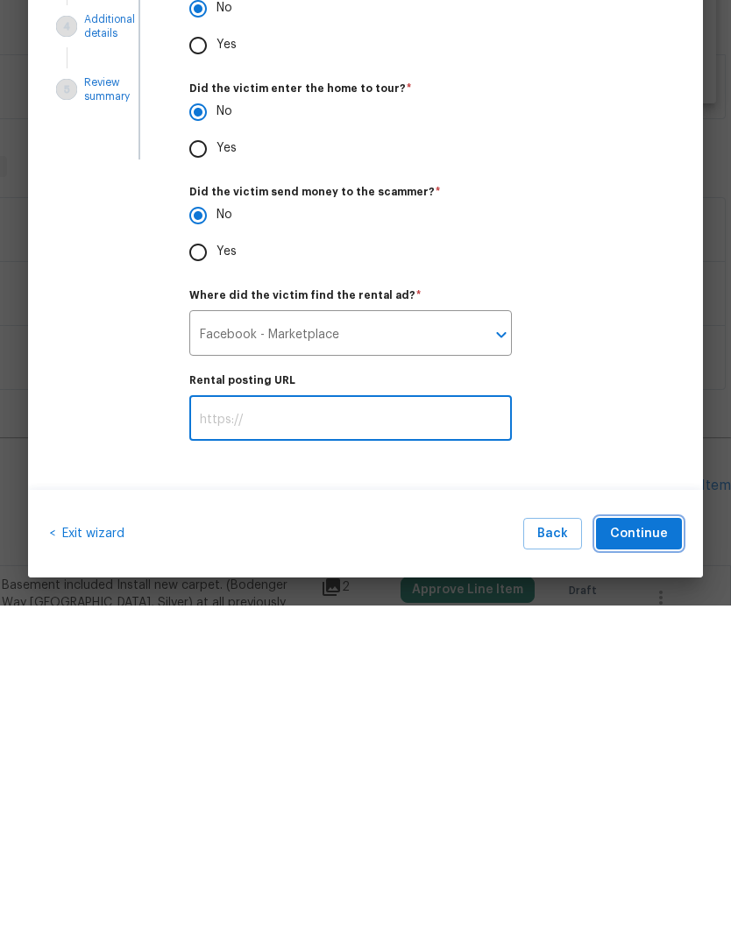
click at [655, 860] on span "Continue" at bounding box center [639, 871] width 58 height 22
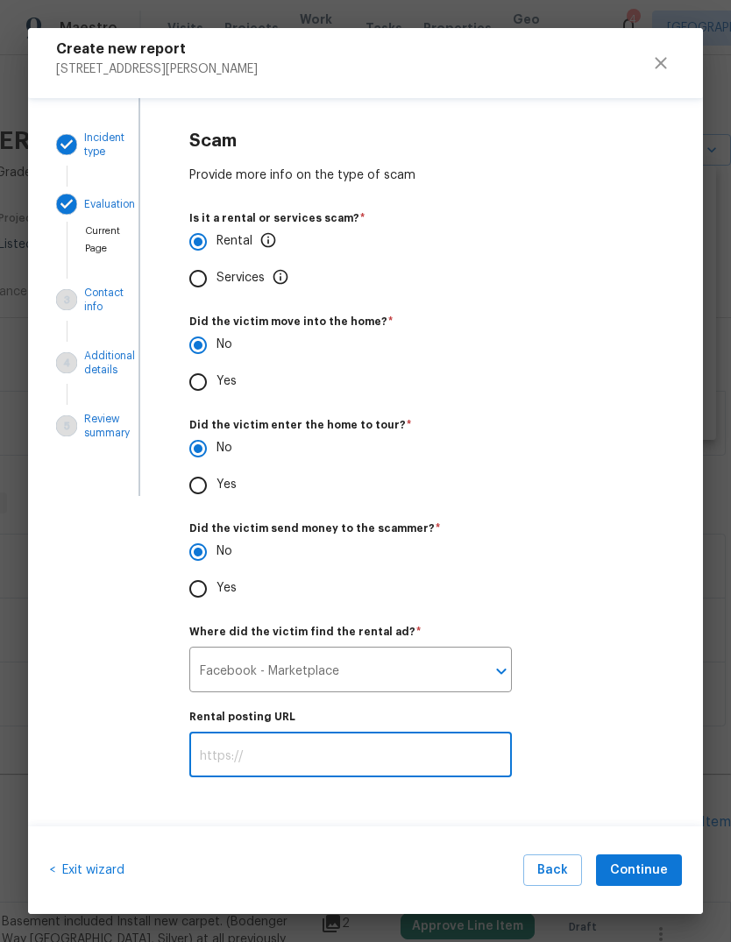
scroll to position [0, 0]
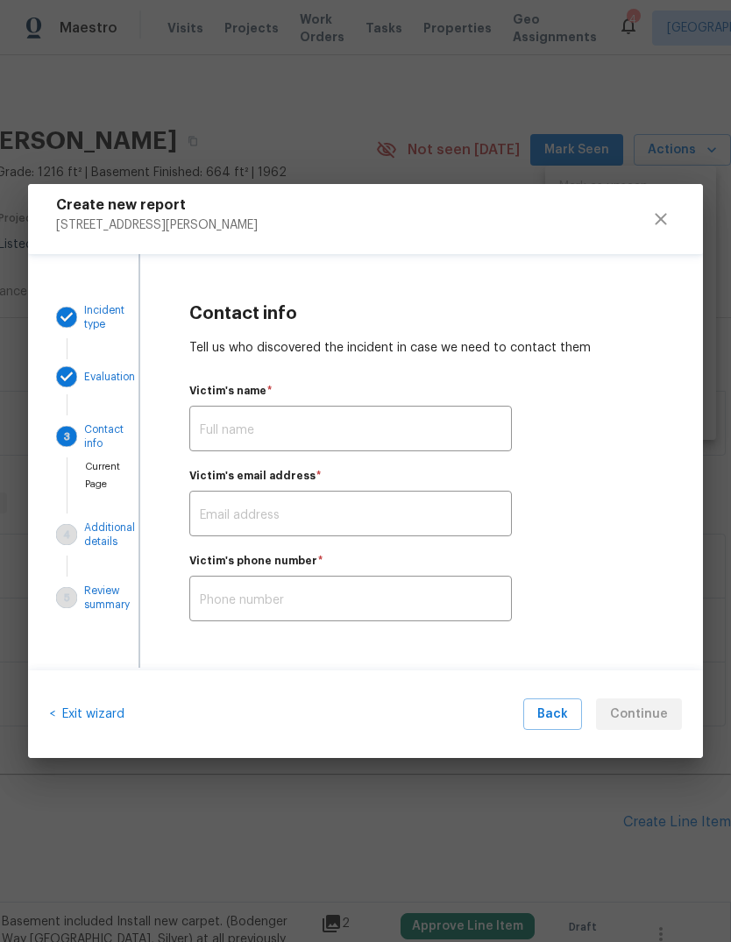
click at [434, 429] on input "text" at bounding box center [350, 430] width 323 height 41
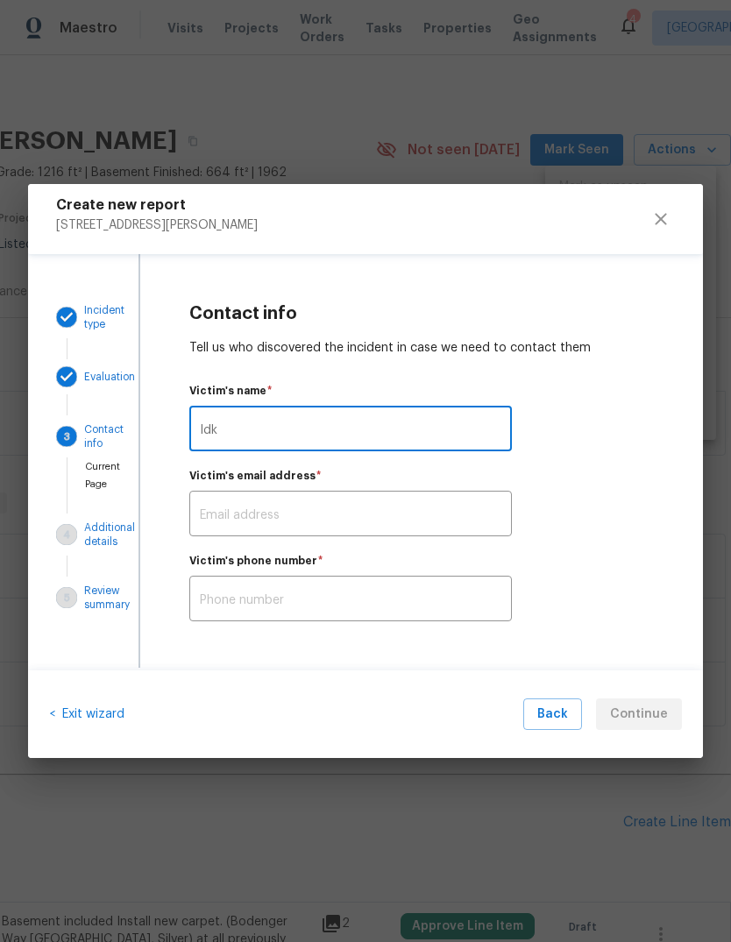
type input "Idk"
click at [460, 495] on input "text" at bounding box center [350, 515] width 323 height 41
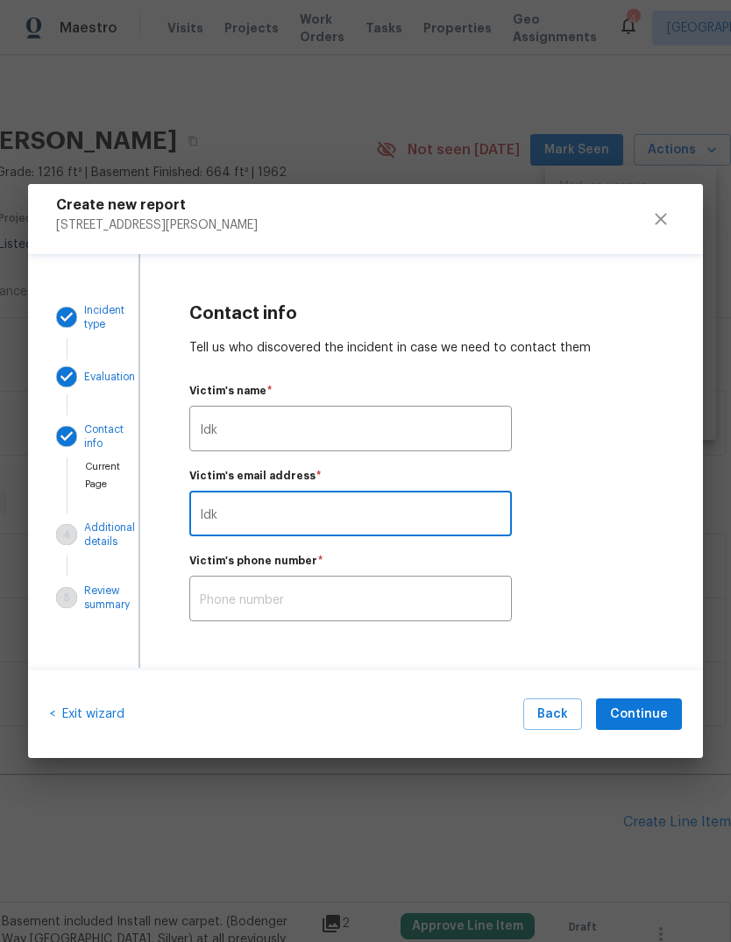
type input "Idk"
click at [444, 580] on input "text" at bounding box center [350, 600] width 323 height 41
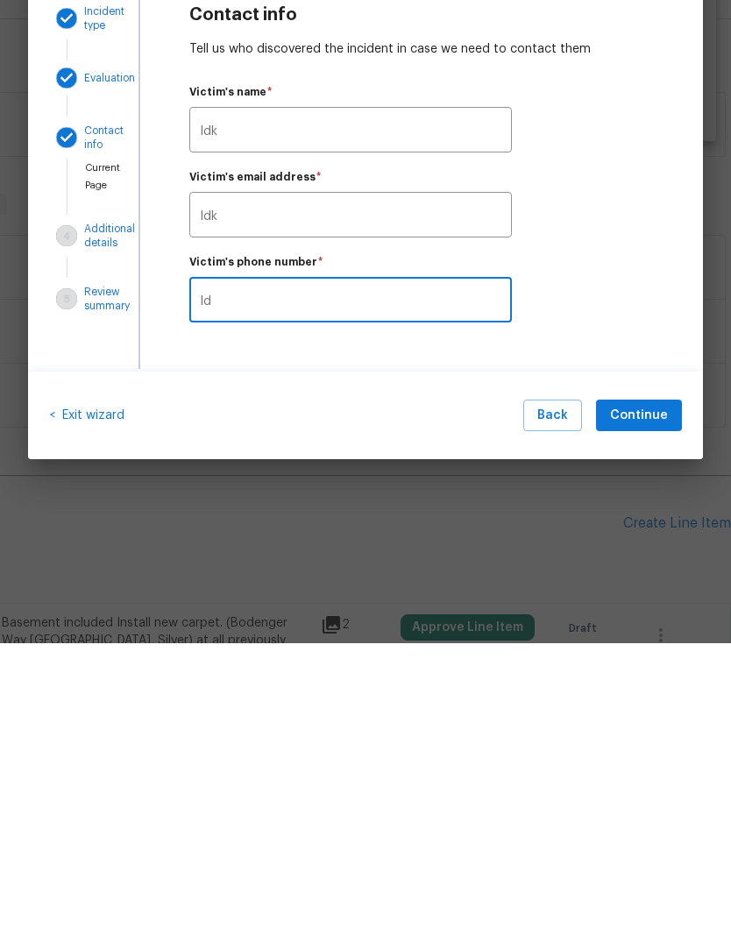
type input "Idk"
click at [655, 704] on span "Continue" at bounding box center [639, 715] width 58 height 22
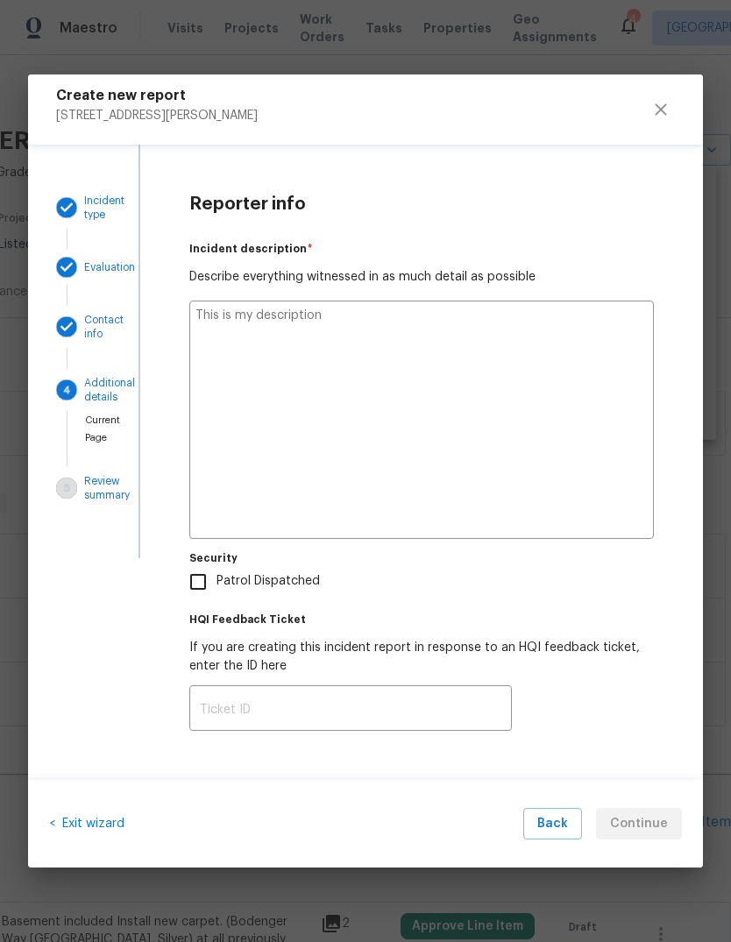
click at [513, 496] on textarea at bounding box center [421, 420] width 465 height 238
type textarea "Ke"
type textarea "x"
type textarea "Keys"
type textarea "x"
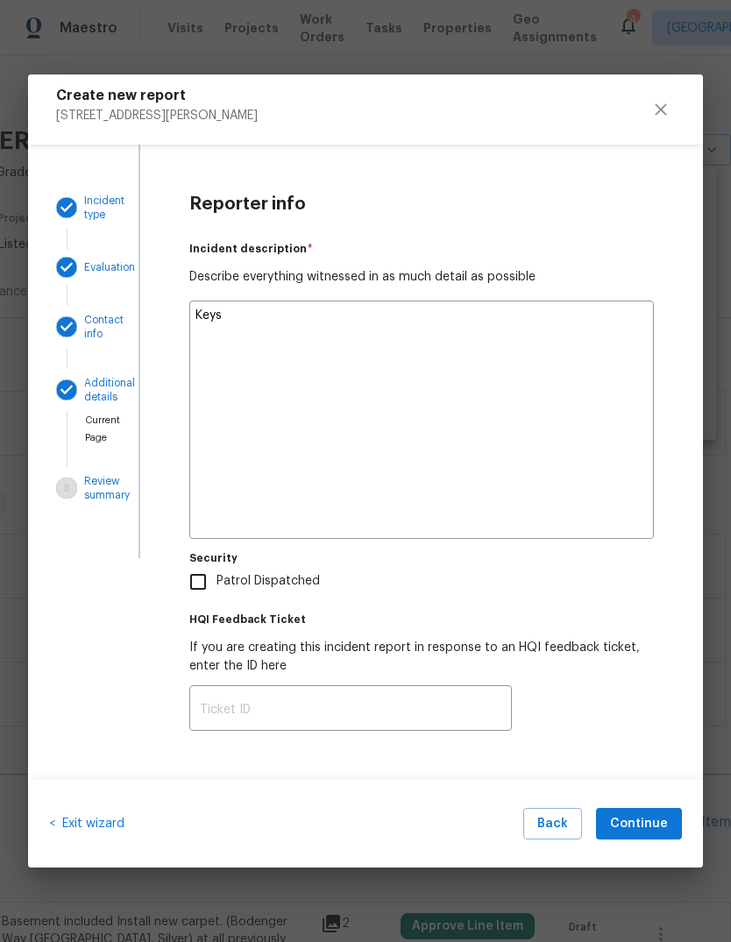
type textarea "Keys to the front"
type textarea "x"
type textarea "Keys to the front door"
type textarea "x"
type textarea "Keys to the front door are"
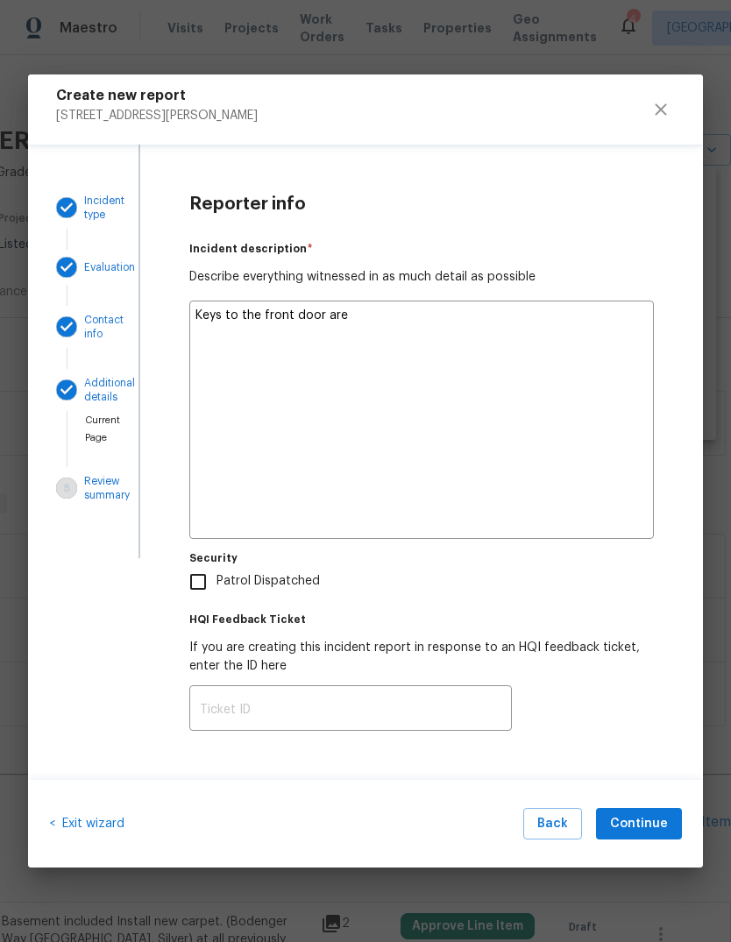
type textarea "x"
type textarea "Keys to the front door are now"
type textarea "x"
type textarea "Keys to the front door are now missing"
type textarea "x"
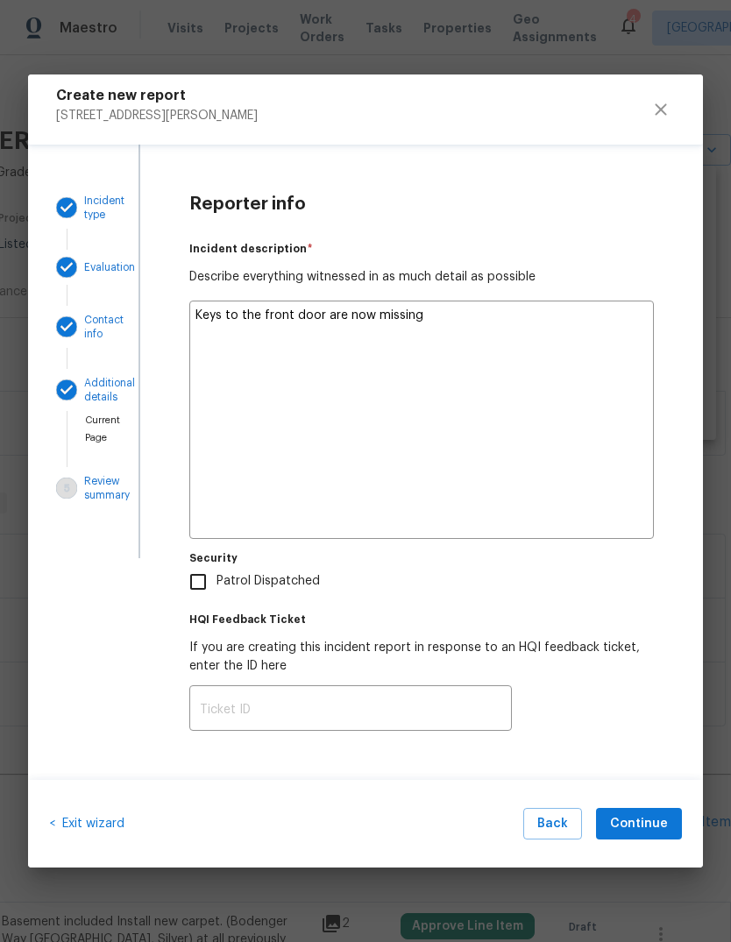
type textarea "Keys to the front door are now missing even"
type textarea "x"
type textarea "Keys to the front door are now missing even after"
type textarea "x"
type textarea "Keys to the front door are now missing even after changing the"
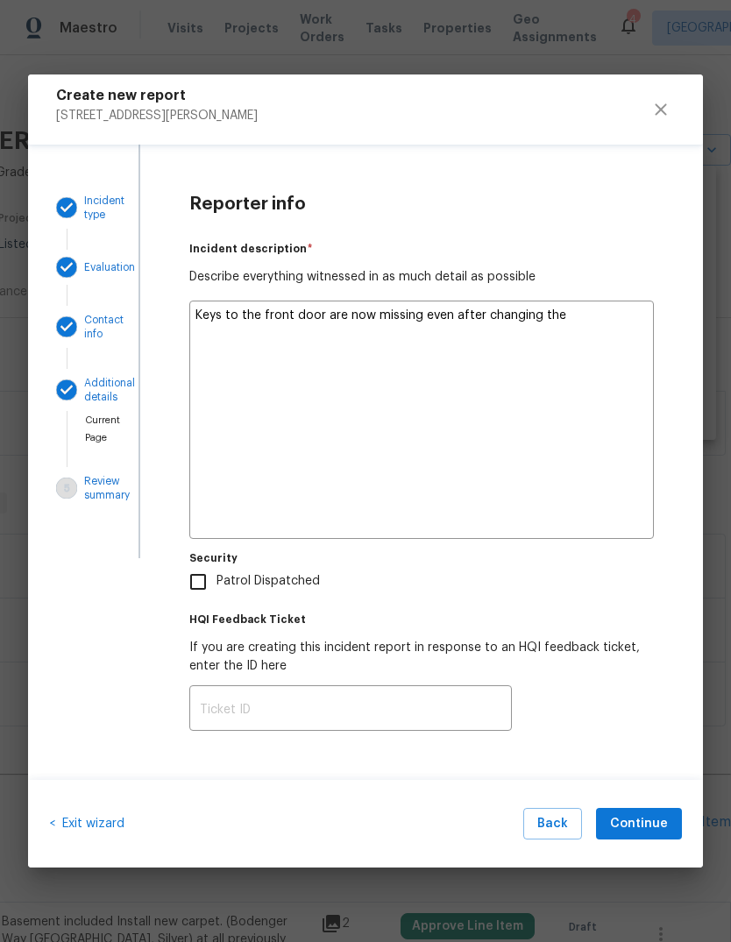
type textarea "x"
type textarea "Keys to the front door are now missing, even after changing the lock"
type textarea "x"
type textarea "Keys to the front door are now missing, even after changing the lockbox"
type textarea "x"
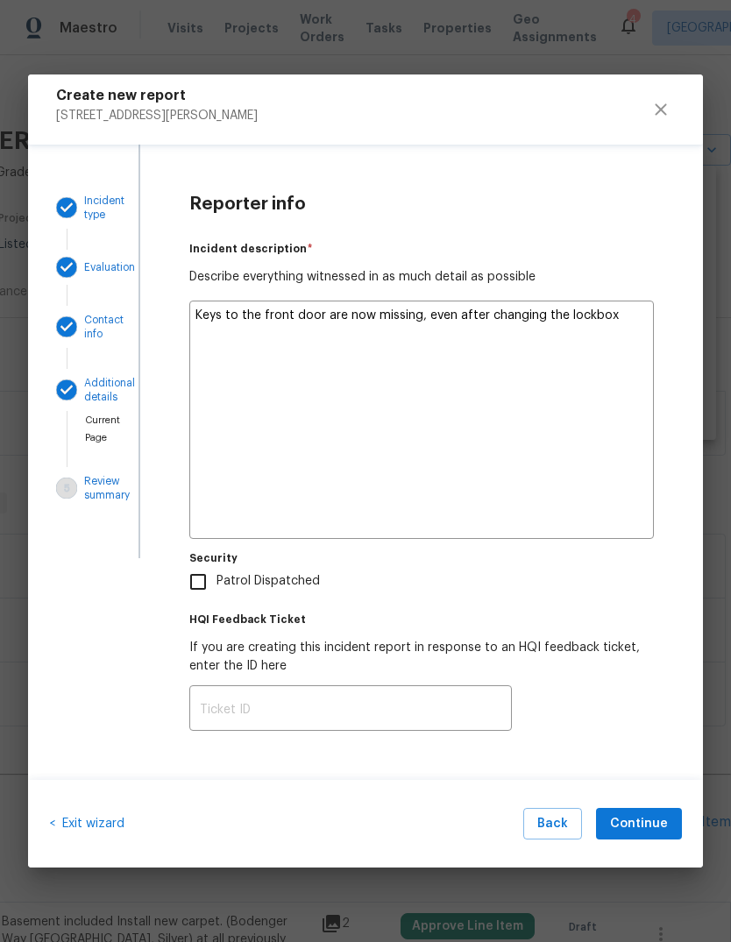
type textarea "Keys to the front door are now missing, even after changing the lockbox code"
type textarea "x"
type textarea "Keys to the front door are now missing even after changing the lockbox code a f…"
type textarea "x"
type textarea "Keys to the front door are now missing even after changing the lockbox code a f…"
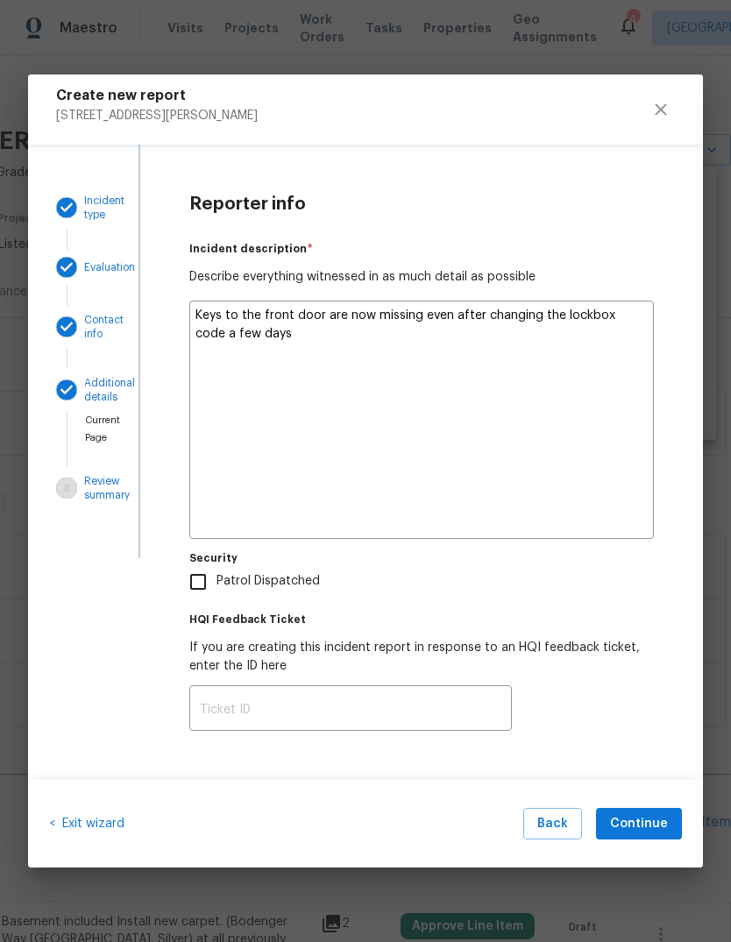
type textarea "x"
type textarea "Keys to the front door are now missing even after changing the lockbox code a f…"
type textarea "x"
type textarea "Keys to the front door are now missing even after changing the lockbox code a f…"
type textarea "x"
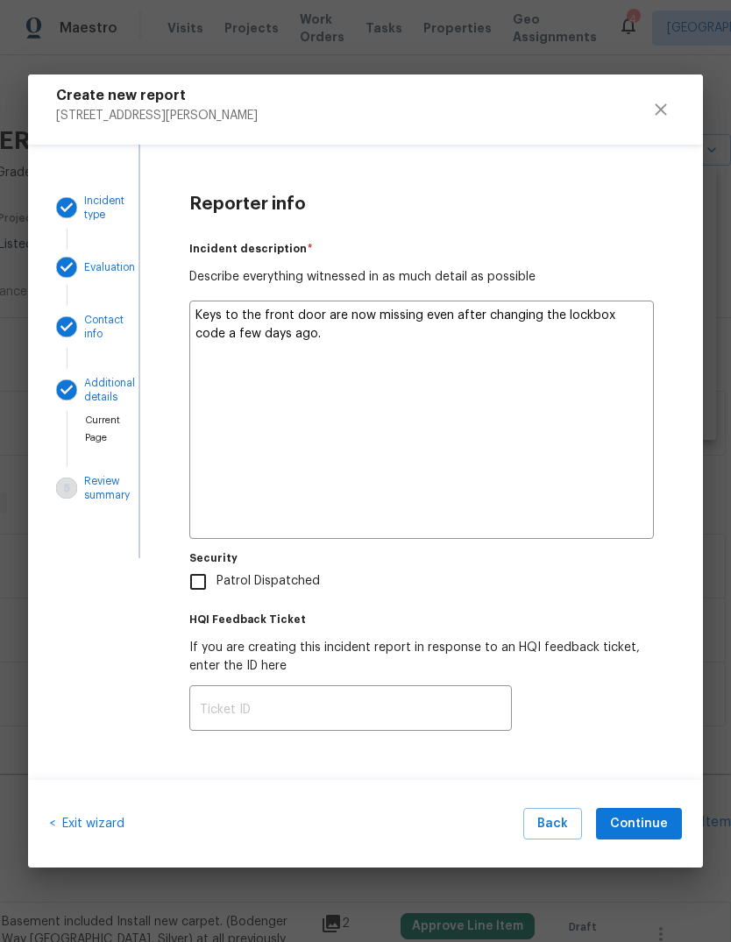
type textarea "Keys to the front door are now missing even after changing the lockbox code a f…"
type textarea "x"
type textarea "Keys to the front door are now missing even after changing the lockbox code a f…"
type textarea "x"
type textarea "Keys to the front door are now missing even after changing the lockbox code a f…"
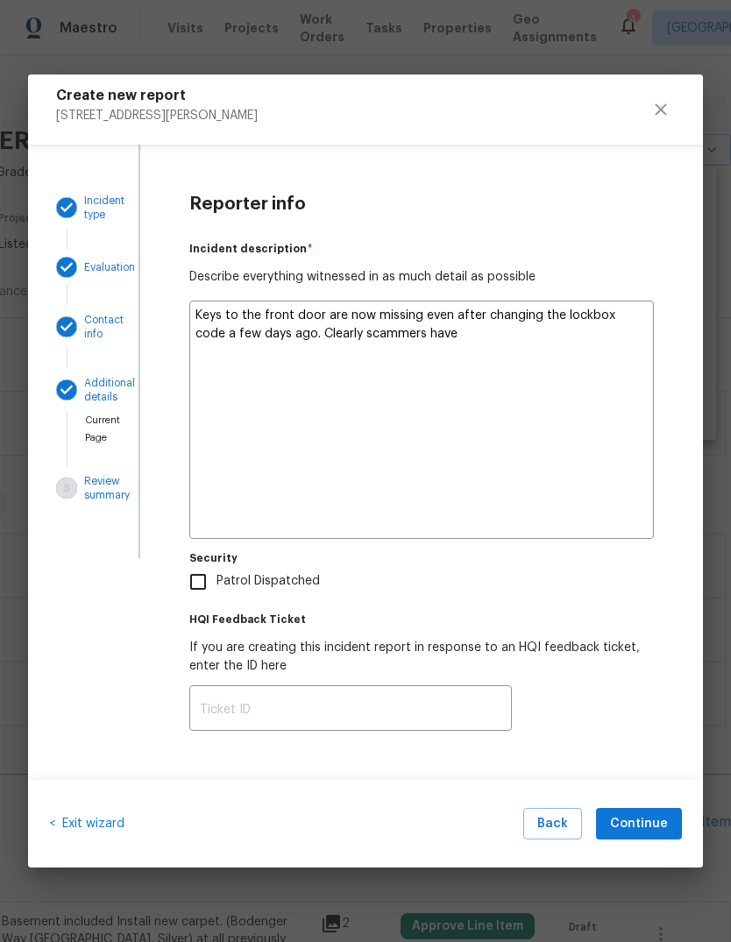
type textarea "x"
type textarea "Keys to the front door are now missing even after changing the lockbox code a f…"
type textarea "x"
type textarea "Keys to the front door are now missing, even after changing the lockbox code a …"
type textarea "x"
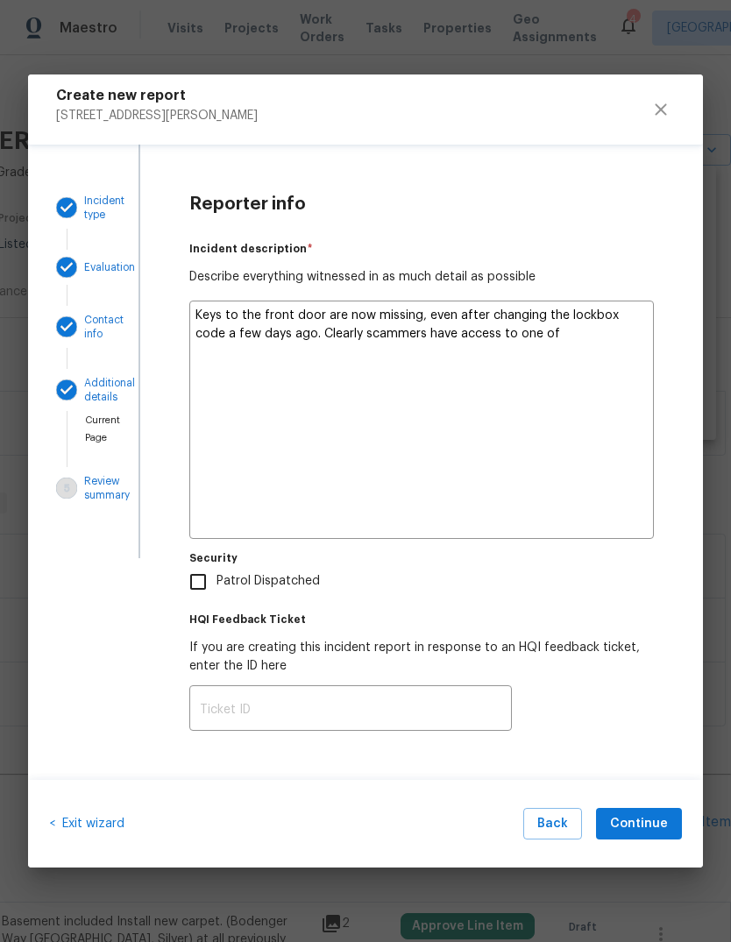
type textarea "Keys to the front door are now missing, even after changing the lockbox code a …"
type textarea "x"
type textarea "Keys to the front door are now missing even after changing the lockbox code a f…"
type textarea "x"
type textarea "Keys to the front door are now missing, even after changing the lockbox code a …"
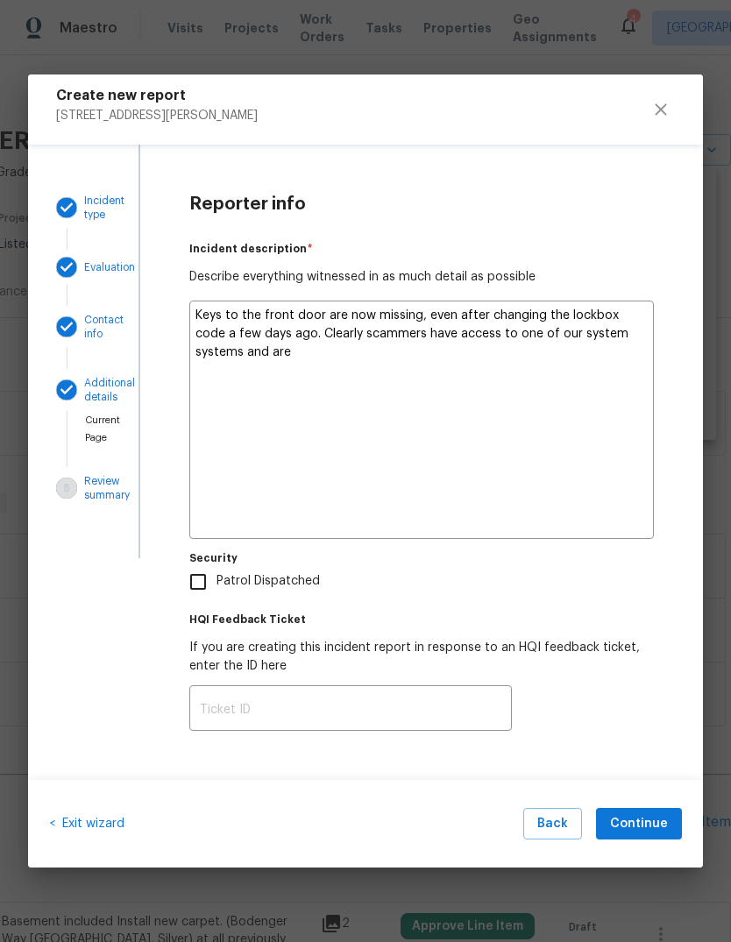
type textarea "x"
type textarea "Keys to the front door are now missing, even after changing the lockbox code a …"
type textarea "x"
type textarea "Keys to the front door are now missing even after changing the lockbox code a f…"
type textarea "x"
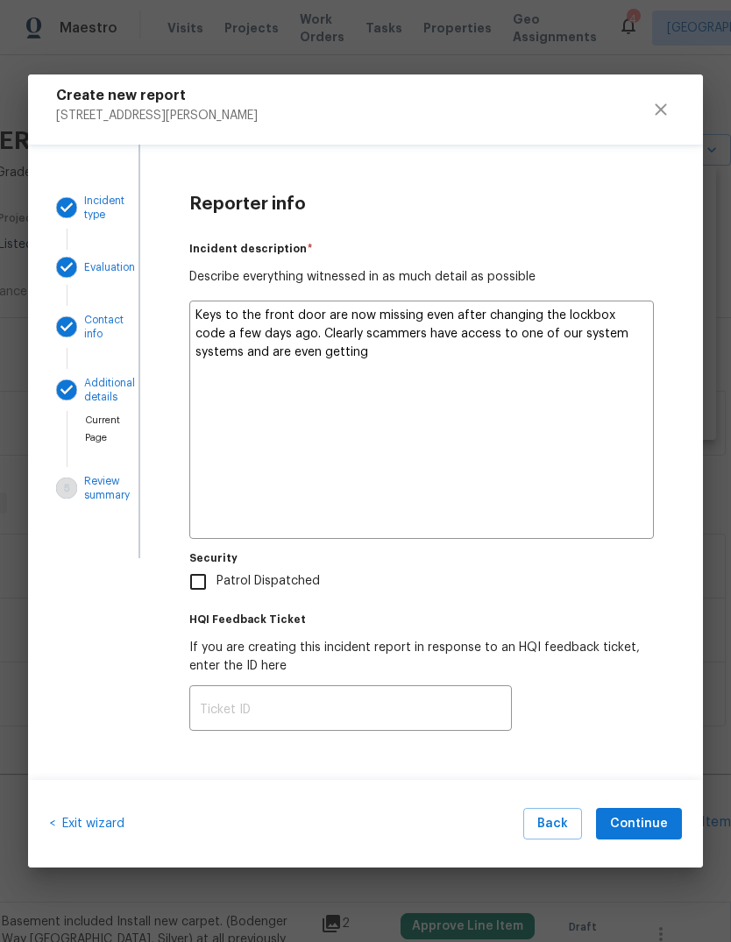
type textarea "Keys to the front door are now missing even after changing the lockbox code a f…"
type textarea "x"
type textarea "Keys to the front door are now missing, even after changing the lockbox code a …"
type textarea "x"
type textarea "Keys to the front door are now missing, even after changing the lockbox code a …"
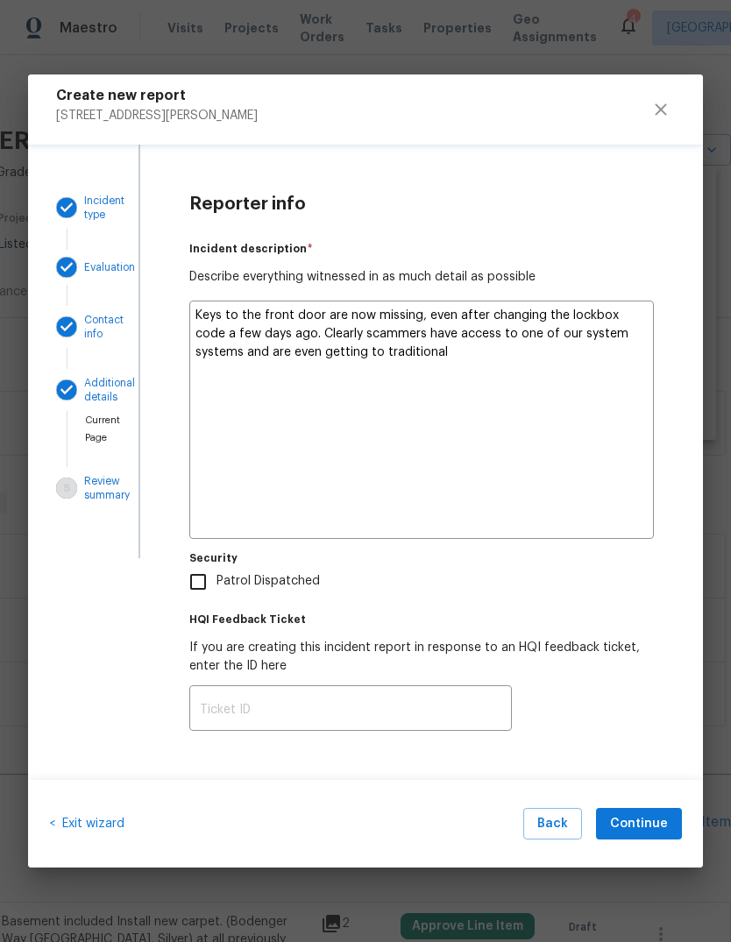
type textarea "x"
type textarea "Keys to the front door are now missing, even after changing the lockbox code a …"
type textarea "x"
type textarea "Keys to the front door are now missing, even after changing the lockbox code a …"
type textarea "x"
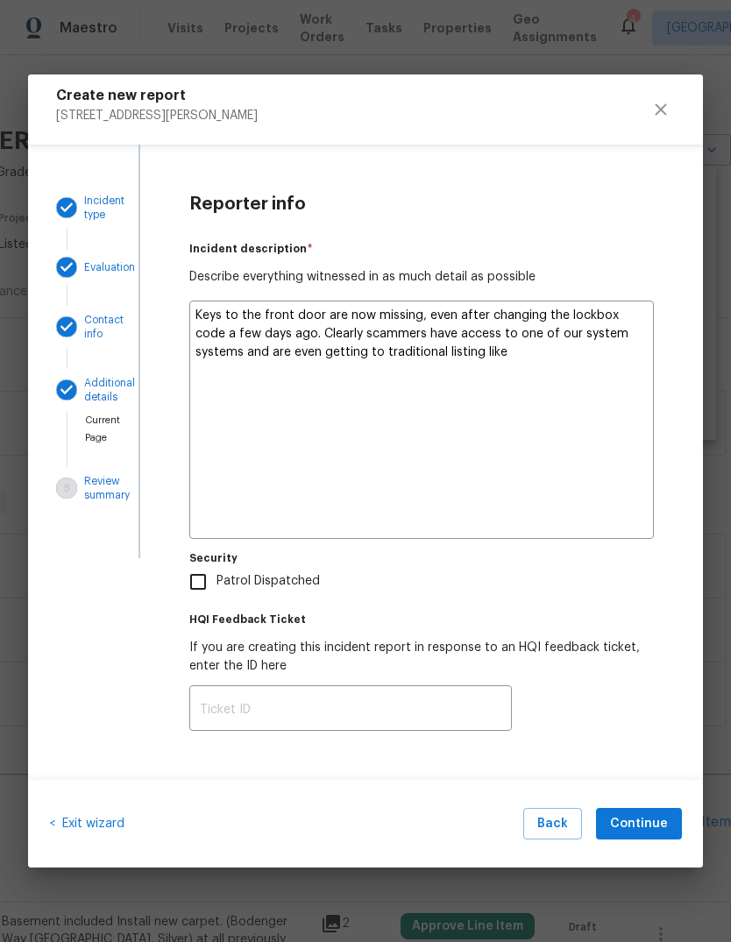
type textarea "Keys to the front door are now missing, even after changing the lockbox code a …"
type textarea "x"
type textarea "Keys to the front door are now missing, even after changing the lockbox code a …"
type textarea "x"
type textarea "Keys to the front door are now missing, even after changing the lockbox code a …"
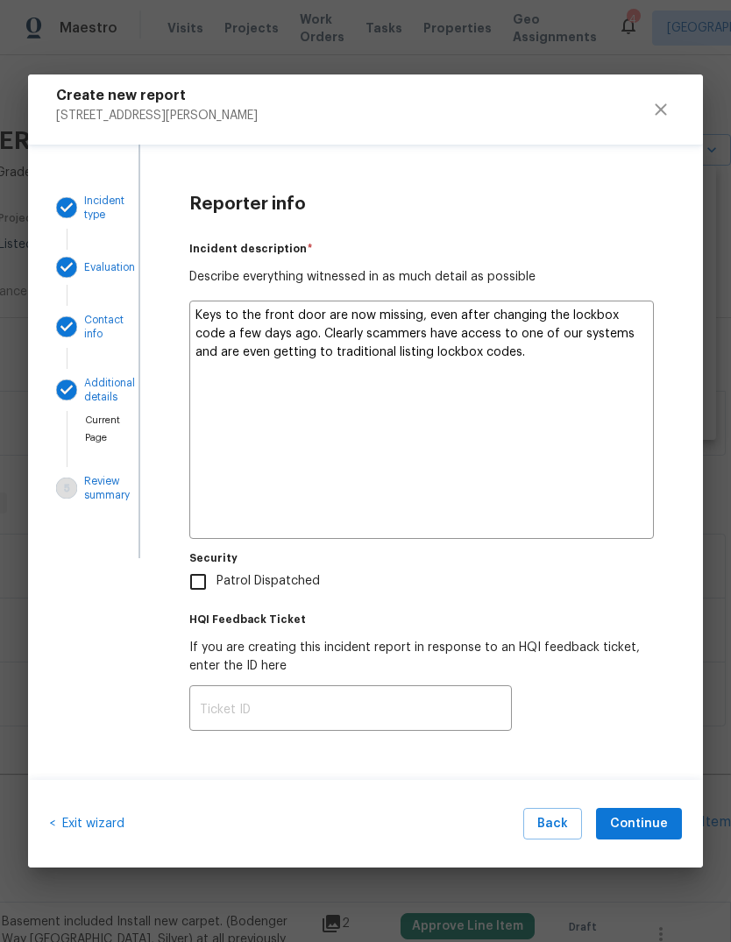
type textarea "x"
click at [572, 390] on textarea "Keys to the front door are now missing, even after changing the lockbox code a …" at bounding box center [421, 420] width 465 height 238
type textarea "Keys to the front door are now missing, even after changing the lockbox code a …"
type textarea "x"
type textarea "Keys to the front door are now missing, even after changing the lockbox code a …"
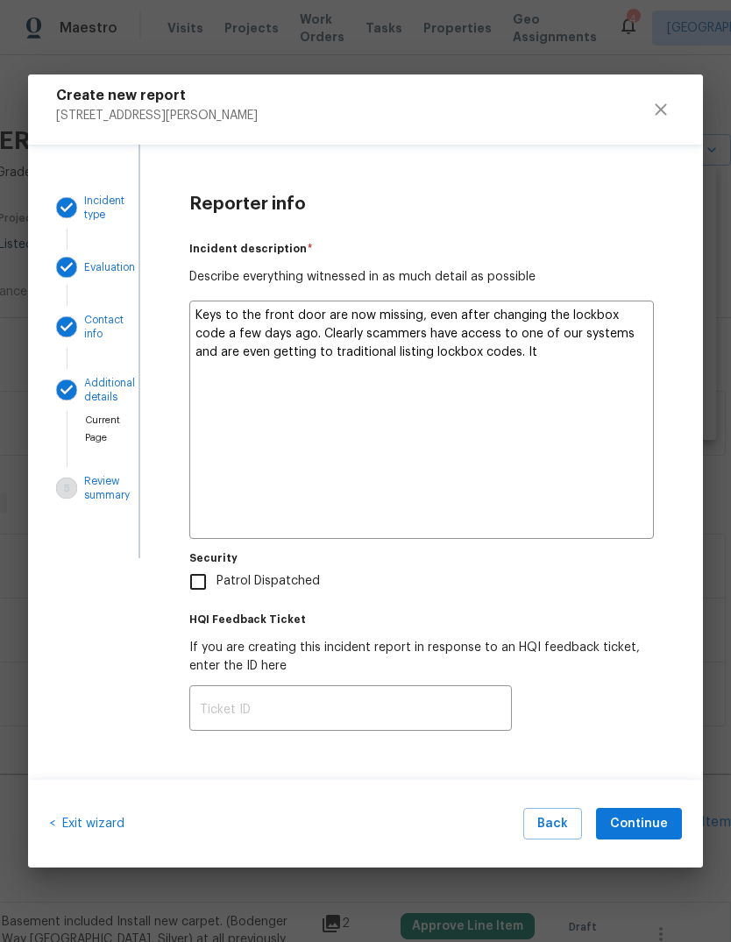
type textarea "x"
type textarea "Keys to the front door are now missing, even after changing the lockbox code a …"
type textarea "x"
type textarea "Keys to the front door are now missing, even after changing the lockbox code a …"
type textarea "x"
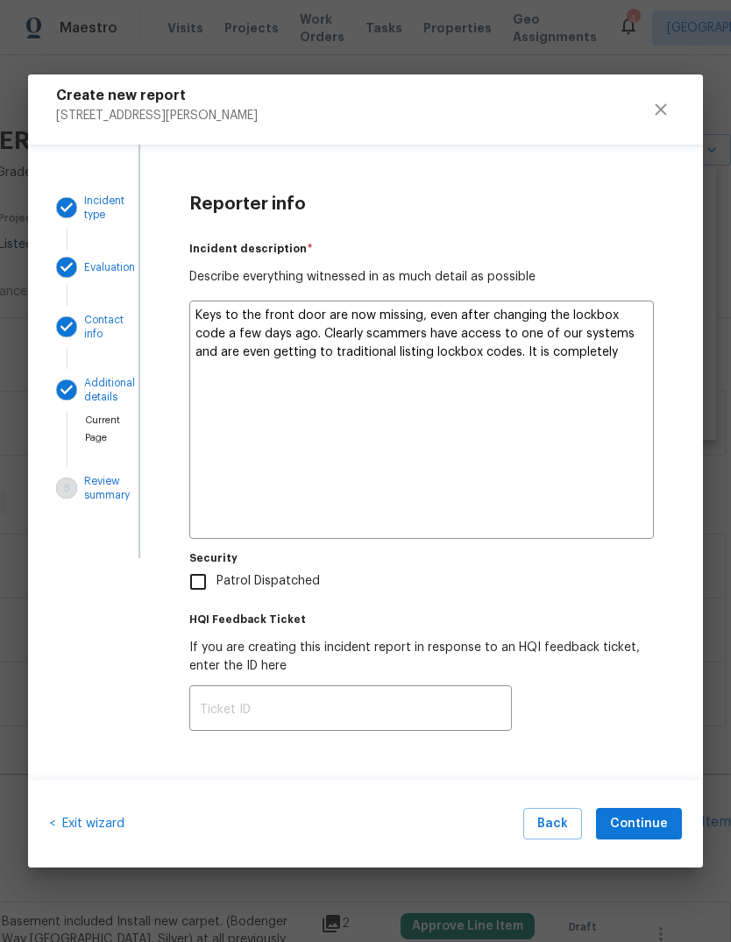
type textarea "Keys to the front door are now missing, even after changing the lockbox code a …"
type textarea "x"
type textarea "Keys to the front door are now missing, even after changing the lockbox code a …"
type textarea "x"
type textarea "Keys to the front door are now missing, even after changing the lockbox code a …"
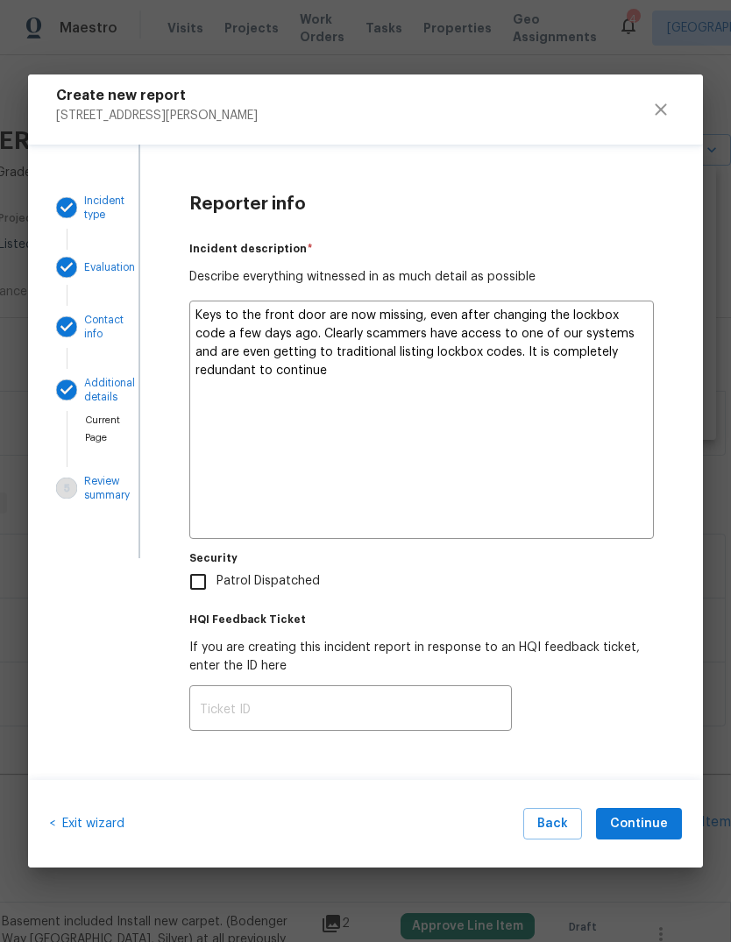
type textarea "x"
type textarea "Keys to the front door are now missing, even after changing the lockbox code a …"
type textarea "x"
type textarea "Keys to the front door are now missing, even after changing the lockbox code a …"
type textarea "x"
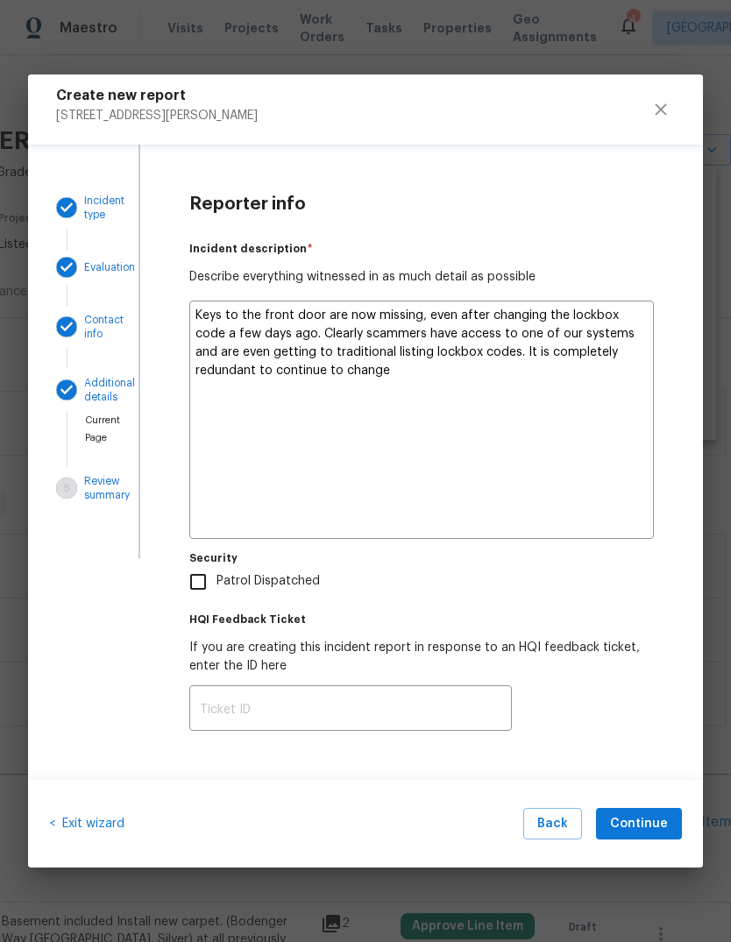
type textarea "Keys to the front door are now missing, even after changing the lockbox code a …"
type textarea "x"
type textarea "Keys to the front door are now missing, even after changing the lockbox code a …"
type textarea "x"
type textarea "Keys to the front door are now missing, even after changing the lockbox code a …"
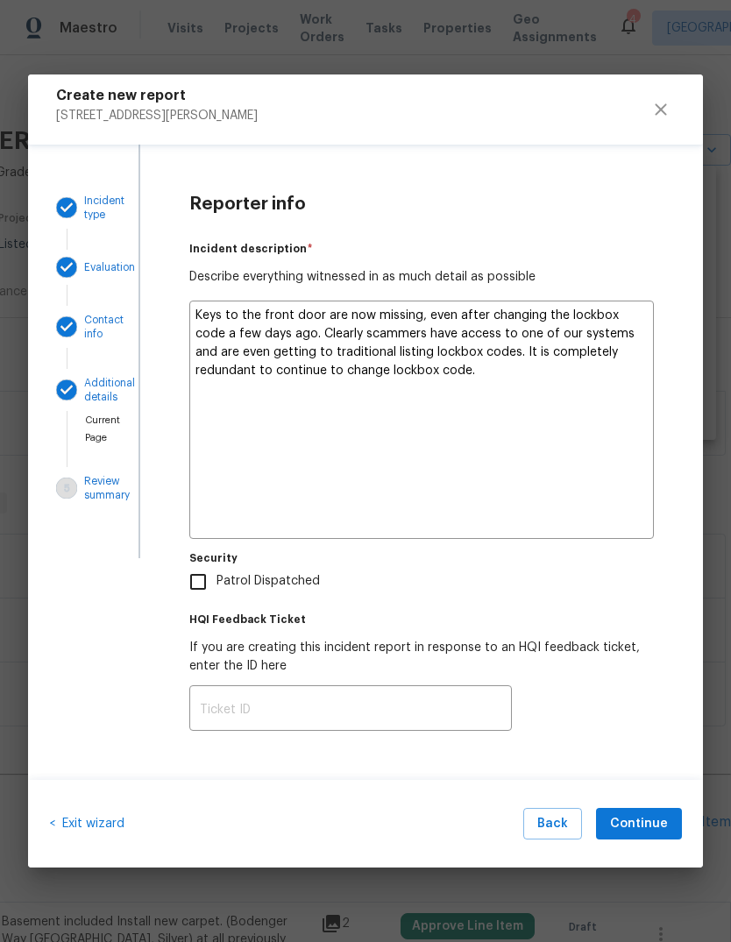
type textarea "x"
type textarea "Keys to the front door are now missing, even after changing the lockbox code a …"
type textarea "x"
type textarea "Keys to the front door are now missing, even after changing the lockbox code a …"
type textarea "x"
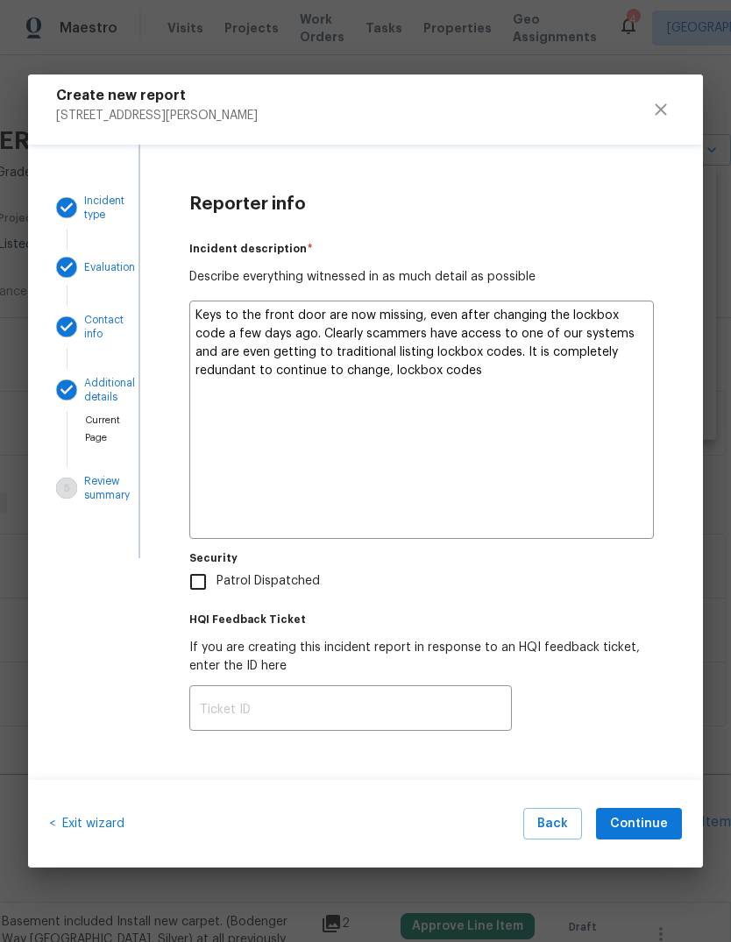
type textarea "Keys to the front door are now missing, even after changing the lockbox code a …"
type textarea "x"
type textarea "Keys to the front door are now missing, even after changing the lockbox code a …"
type textarea "x"
type textarea "Keys to the front door are now missing, even after changing the lockbox code a …"
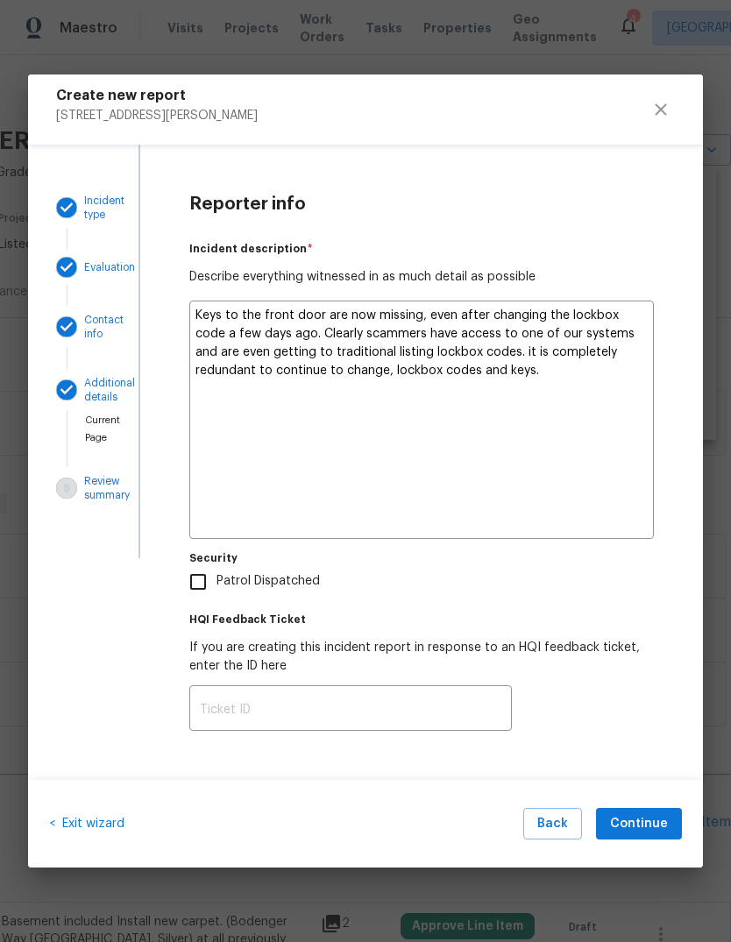
type textarea "x"
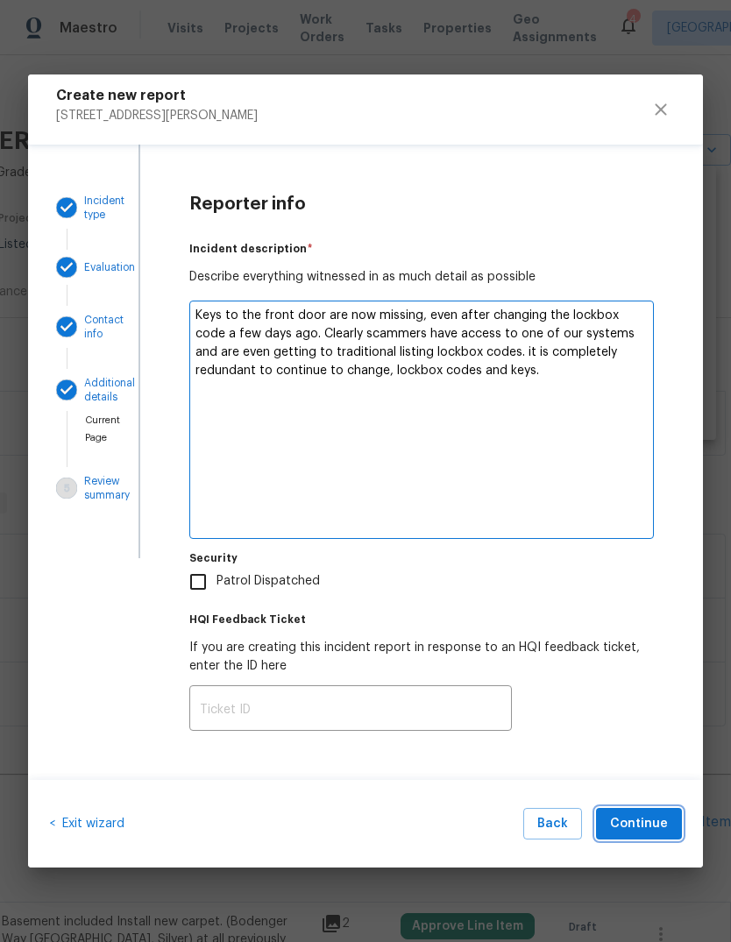
click at [645, 837] on button "Continue" at bounding box center [639, 824] width 86 height 32
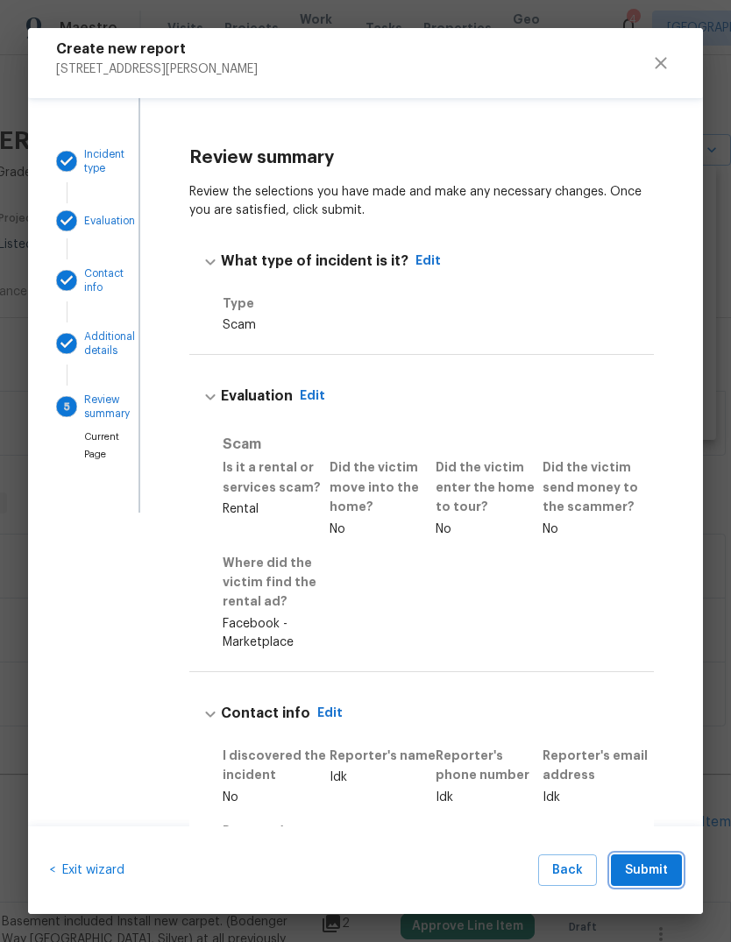
click at [669, 870] on button "Submit" at bounding box center [646, 871] width 71 height 32
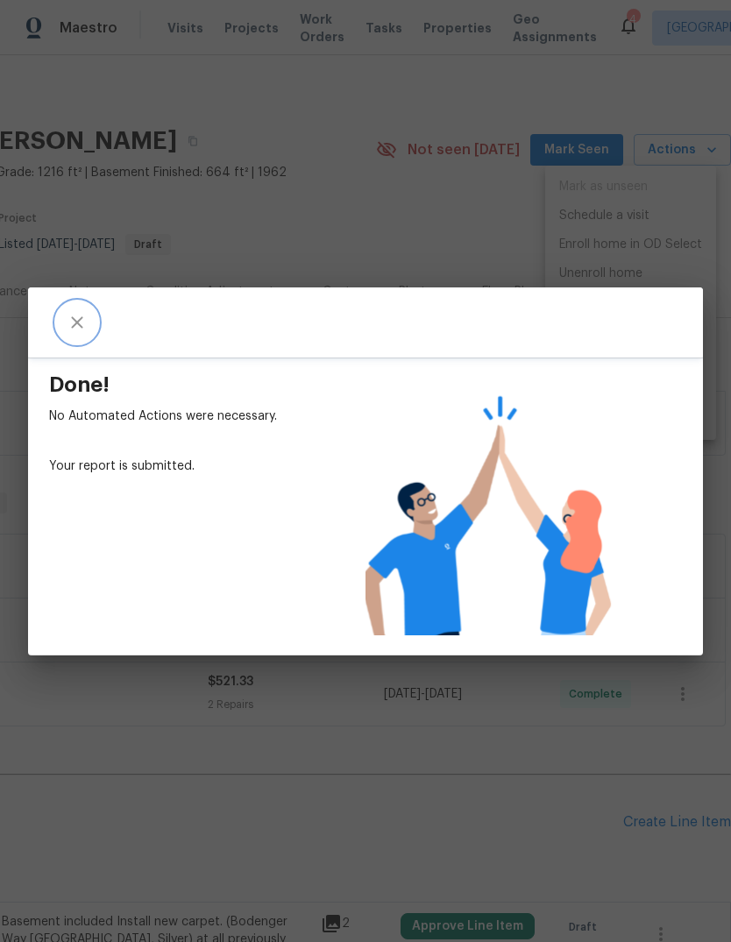
click at [71, 328] on icon "close" at bounding box center [77, 322] width 21 height 21
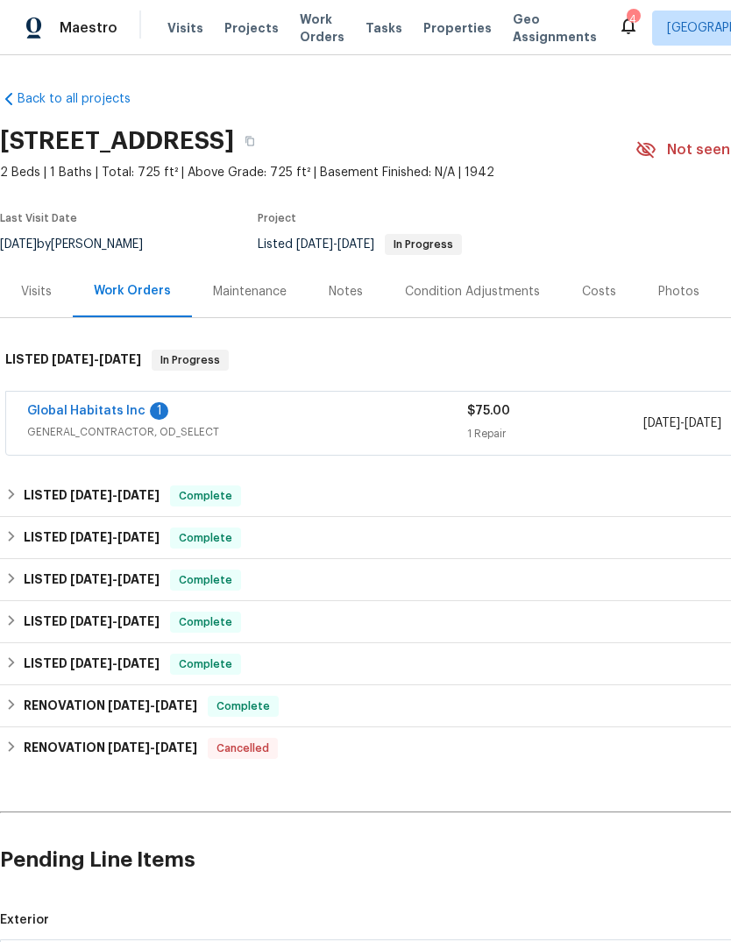
click at [76, 416] on link "Global Habitats Inc" at bounding box center [86, 411] width 118 height 12
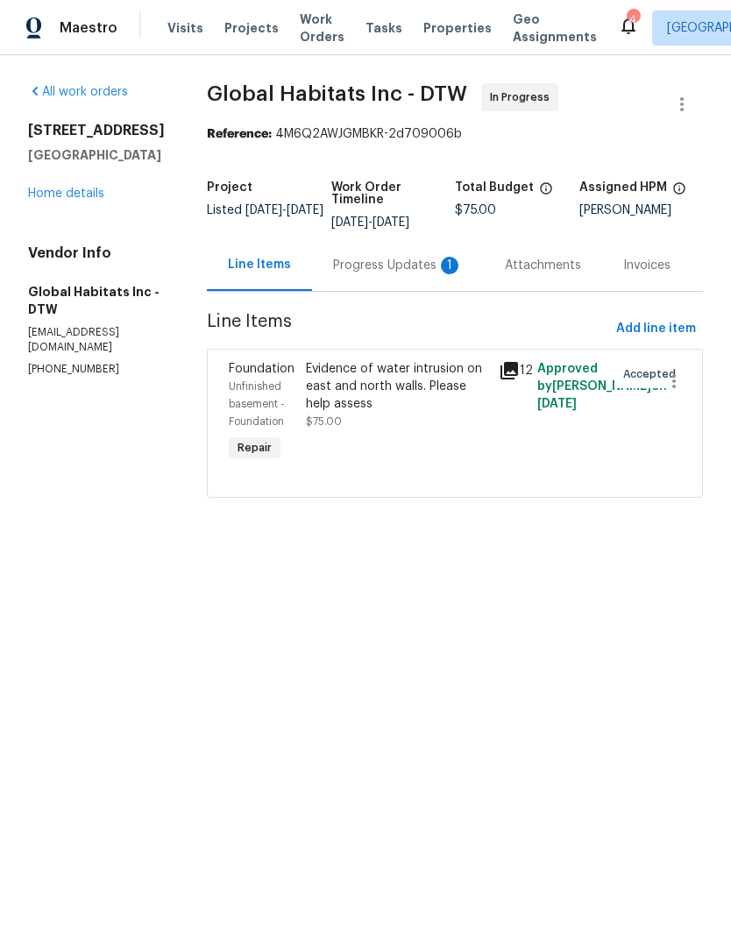
click at [362, 275] on div "Progress Updates 1" at bounding box center [398, 265] width 172 height 52
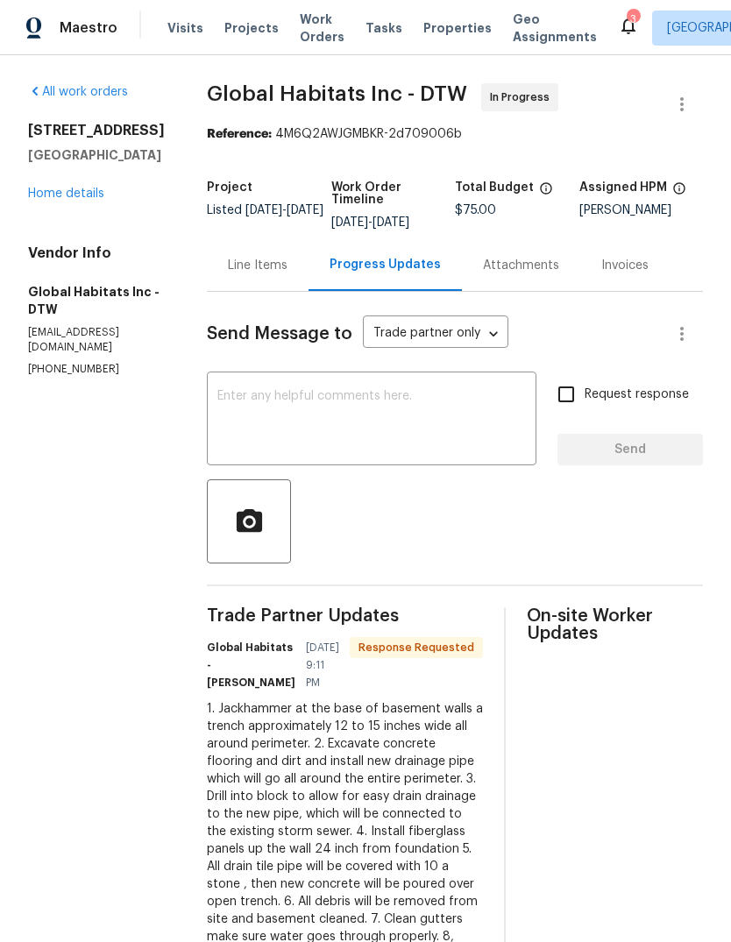
click at [434, 449] on textarea at bounding box center [371, 420] width 309 height 61
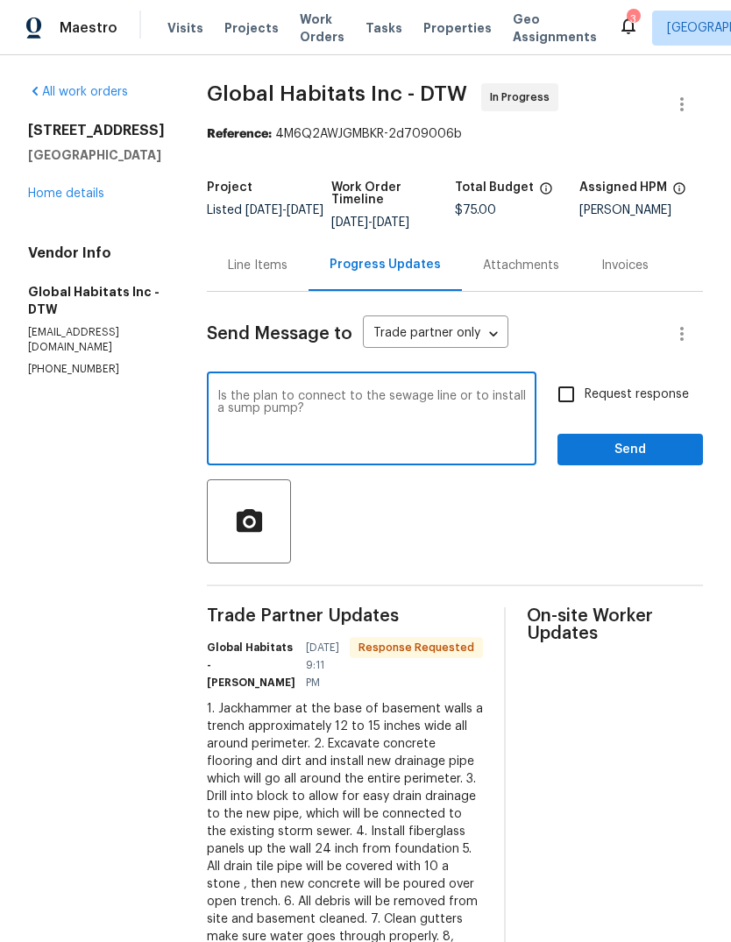
click at [64, 549] on section "All work orders 20612 Kingsville St Harper Woods, MI 48225 Home details Vendor …" at bounding box center [96, 930] width 137 height 1695
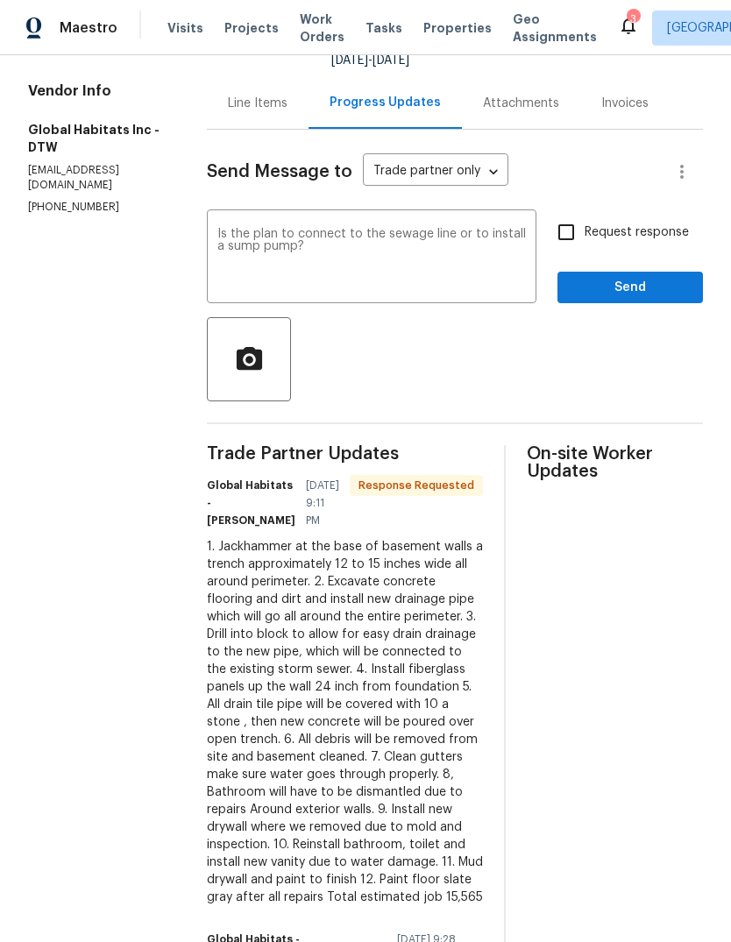
scroll to position [173, 0]
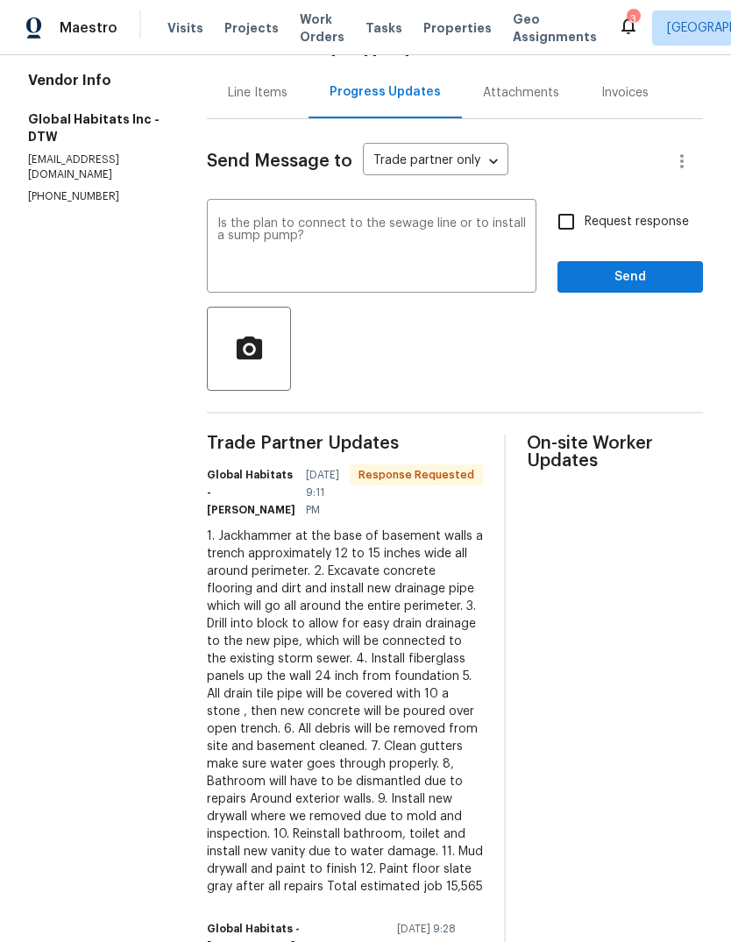
click at [390, 224] on textarea "Is the plan to connect to the sewage line or to install a sump pump?" at bounding box center [371, 247] width 309 height 61
click at [389, 223] on textarea "Is the plan to connect to the sewage line or to install a sump pump?" at bounding box center [371, 247] width 309 height 61
click at [386, 231] on textarea "Is the plan to connect to the sewage line or to install a sump pump?" at bounding box center [371, 247] width 309 height 61
click at [392, 220] on textarea "Is the plan to connect to the sewage line or to install a sump pump?" at bounding box center [371, 247] width 309 height 61
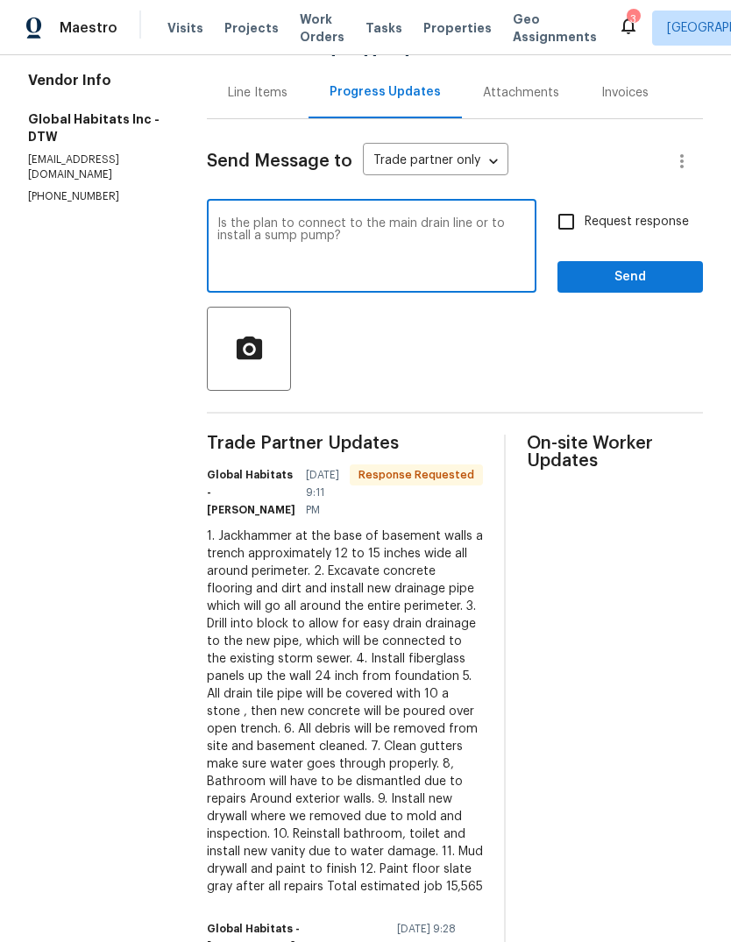
type textarea "Is the plan to connect to the main drain line or to install a sump pump?"
click at [660, 277] on span "Send" at bounding box center [630, 277] width 117 height 22
